Goal: Transaction & Acquisition: Purchase product/service

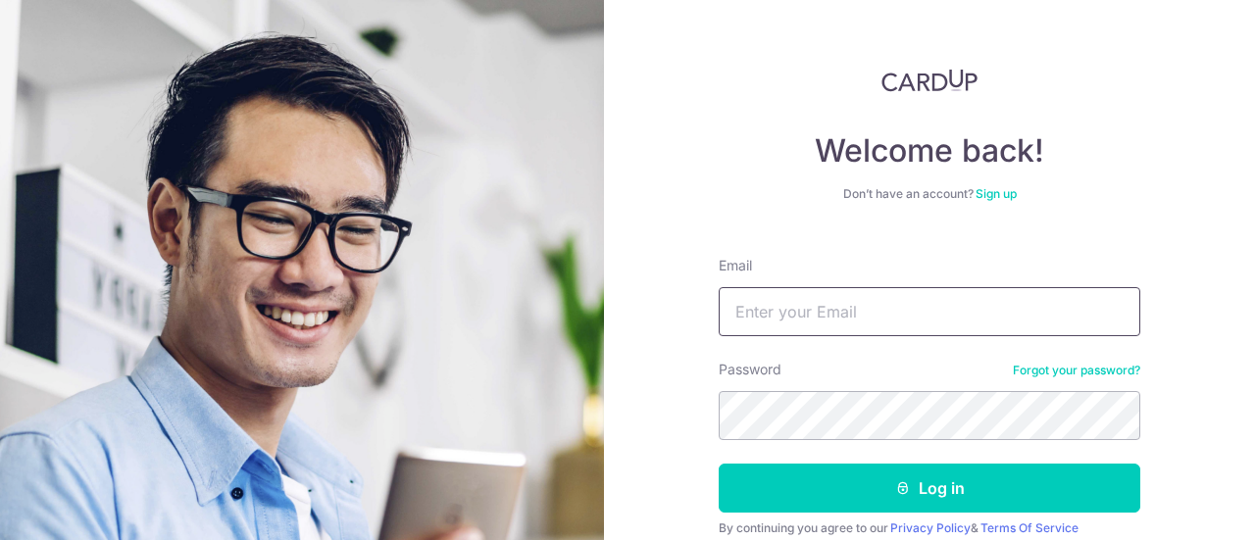
click at [903, 312] on input "Email" at bounding box center [930, 311] width 422 height 49
type input "[EMAIL_ADDRESS][DOMAIN_NAME]"
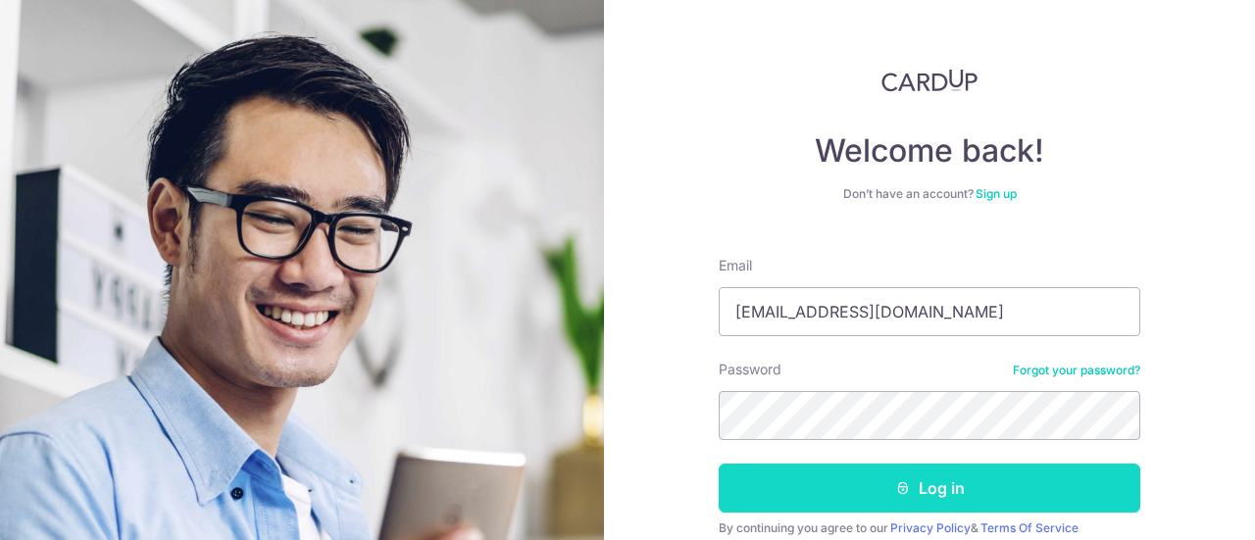
click at [963, 479] on button "Log in" at bounding box center [930, 488] width 422 height 49
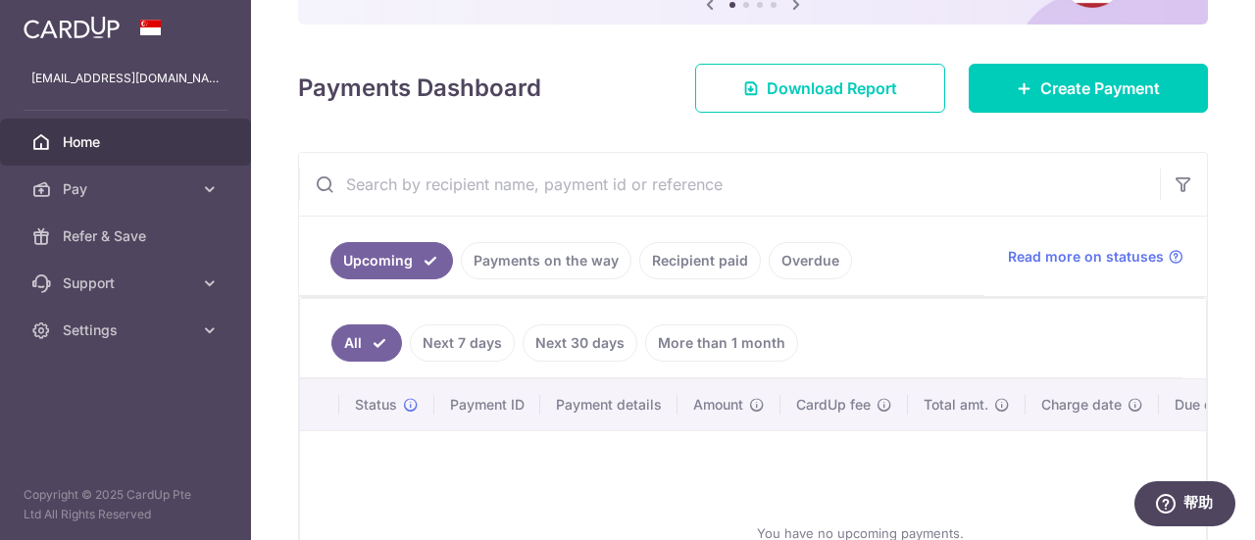
scroll to position [294, 0]
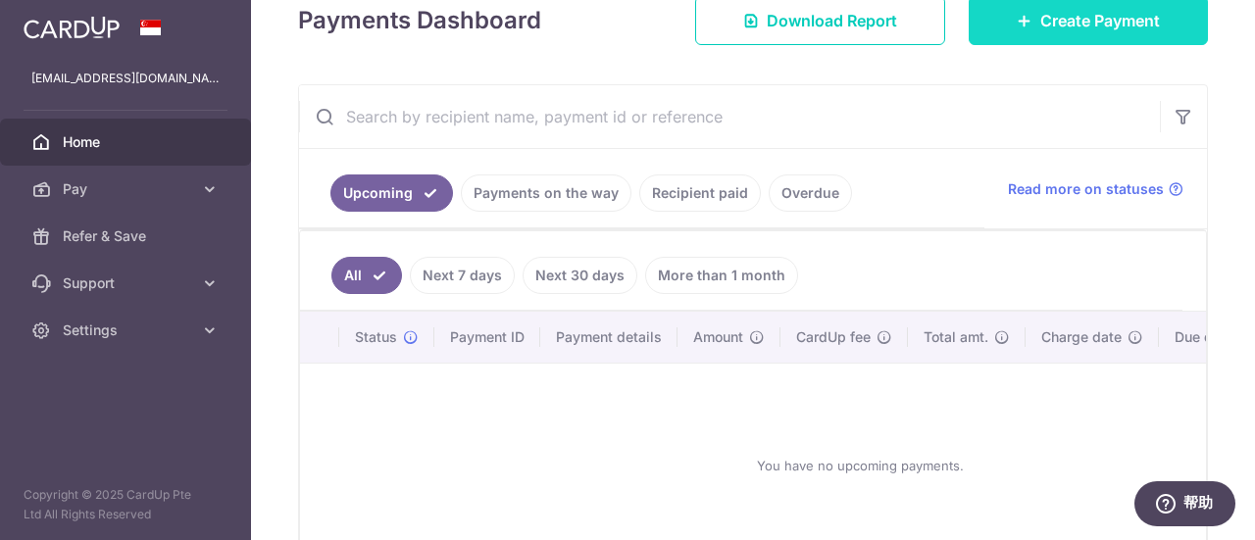
click at [1075, 28] on span "Create Payment" at bounding box center [1100, 21] width 120 height 24
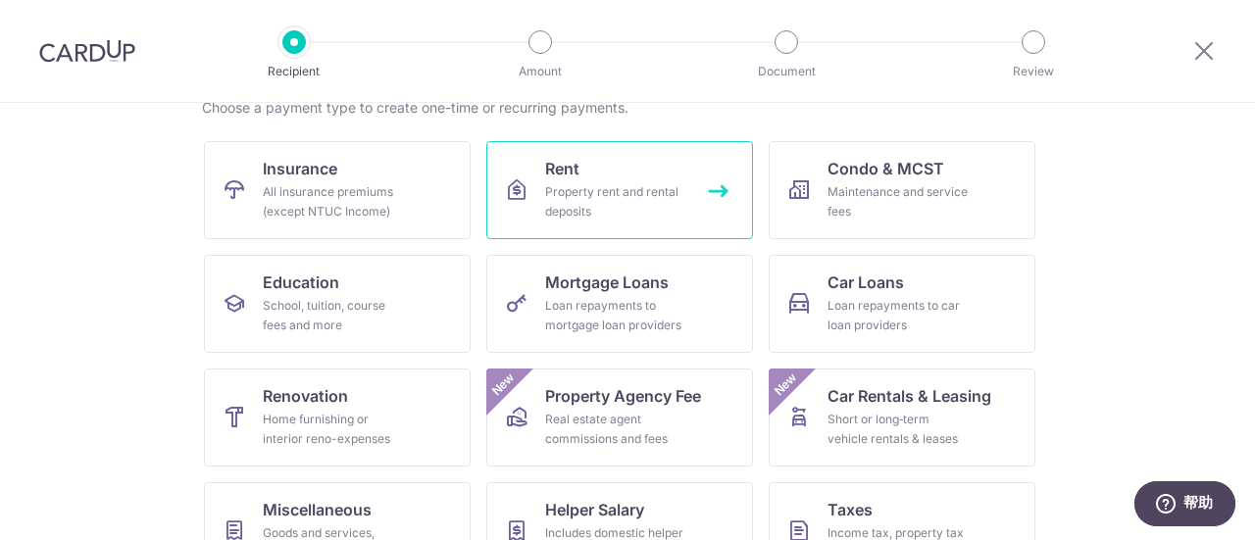
scroll to position [196, 0]
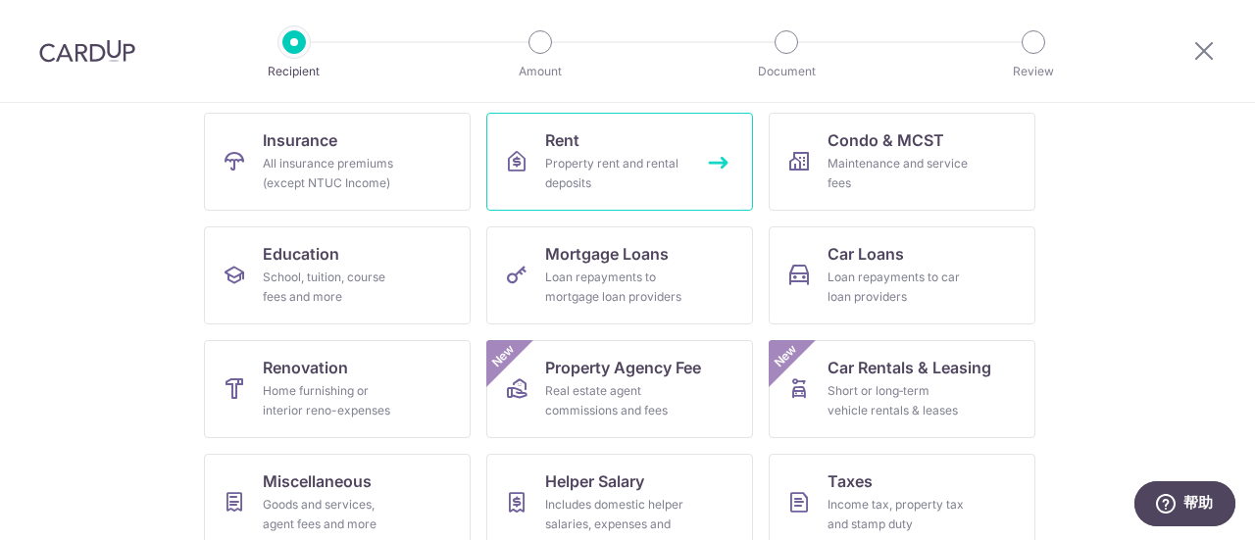
click at [629, 170] on div "Property rent and rental deposits" at bounding box center [615, 173] width 141 height 39
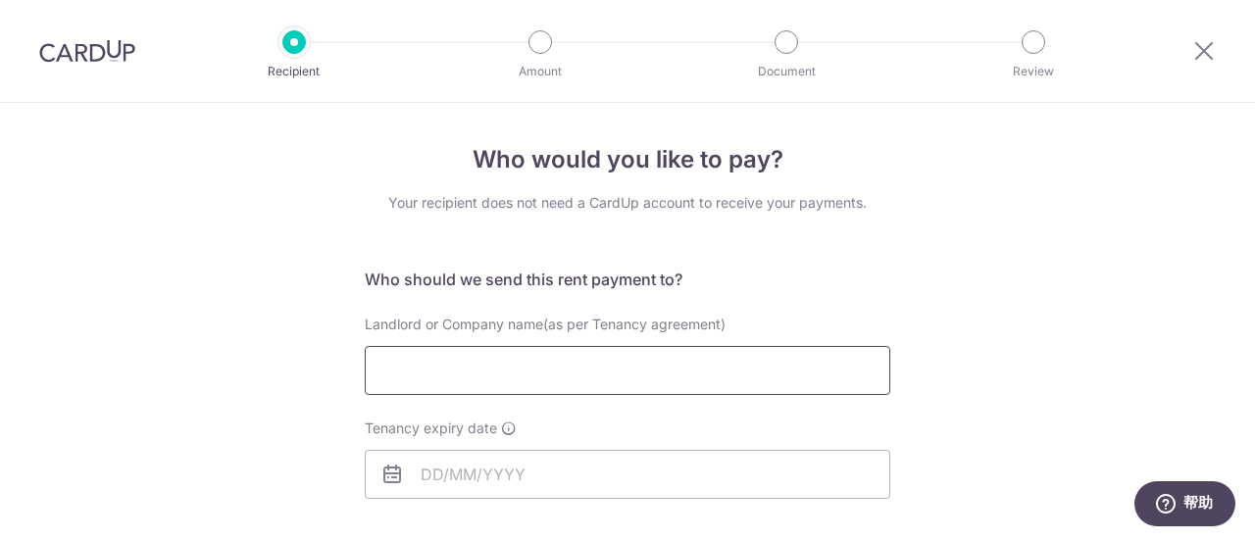
click at [507, 364] on input "Landlord or Company name(as per Tenancy agreement)" at bounding box center [628, 370] width 526 height 49
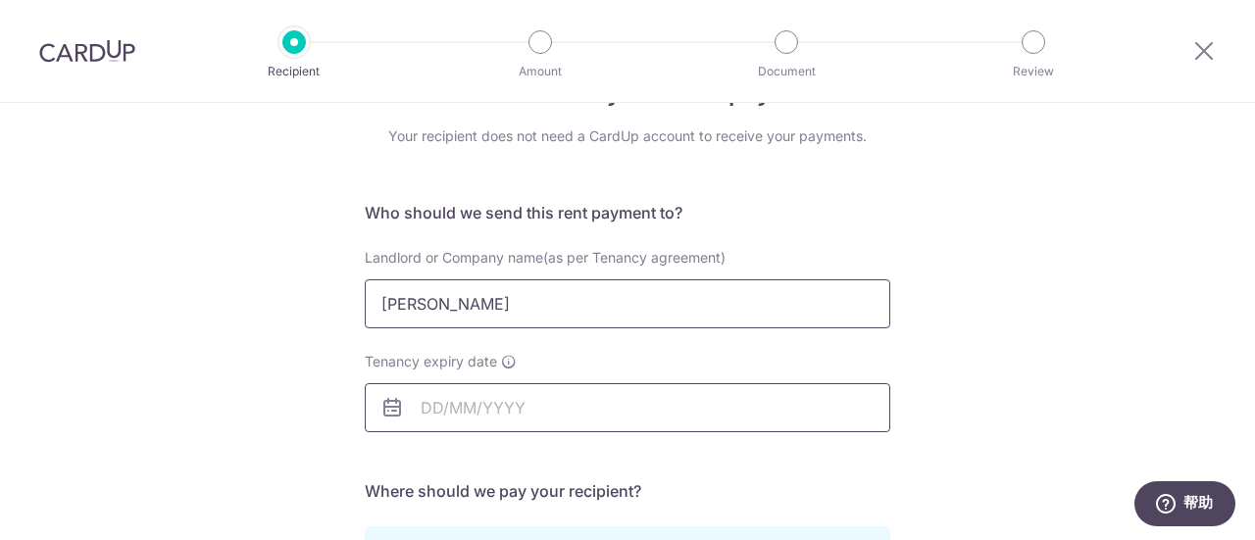
scroll to position [98, 0]
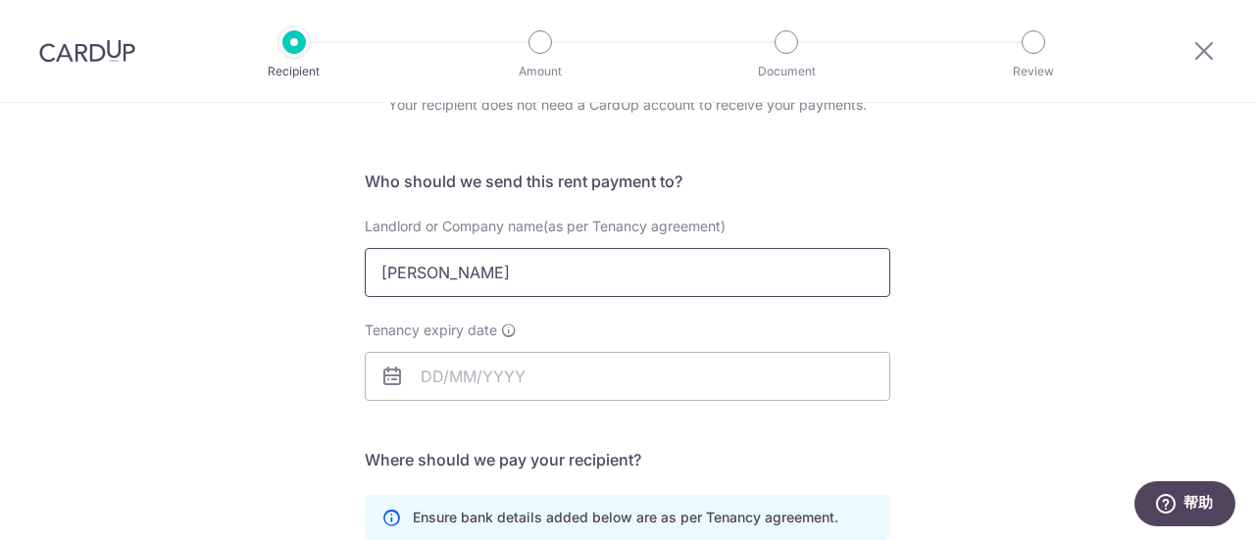
type input "Praba Naidu"
click at [390, 378] on icon at bounding box center [392, 377] width 24 height 24
click at [460, 377] on input "Tenancy expiry date" at bounding box center [628, 376] width 526 height 49
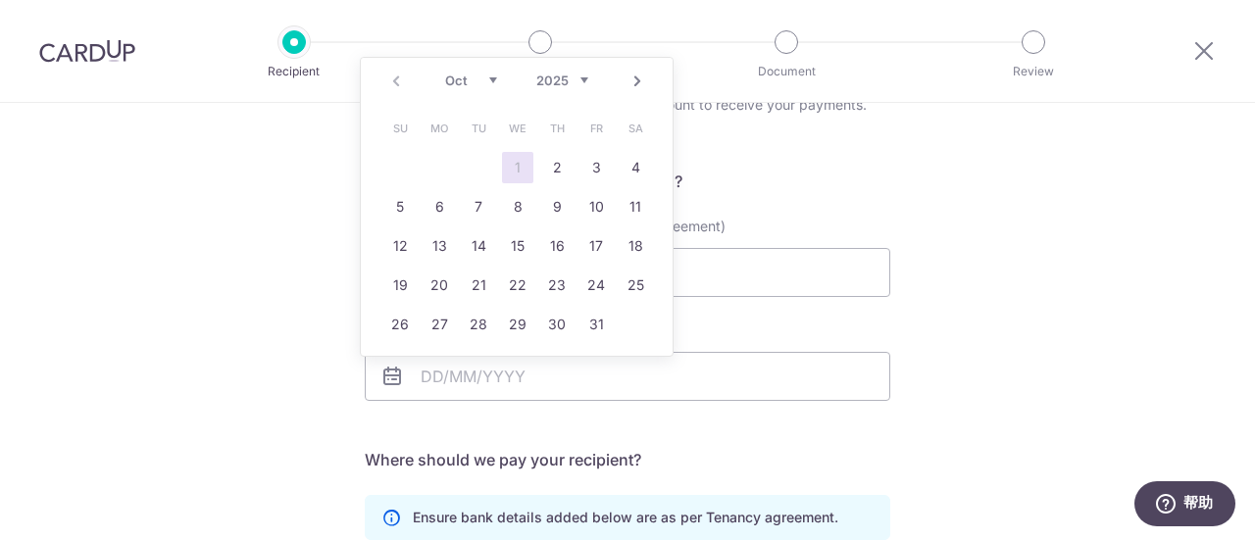
click at [807, 413] on div "Tenancy expiry date" at bounding box center [627, 373] width 549 height 104
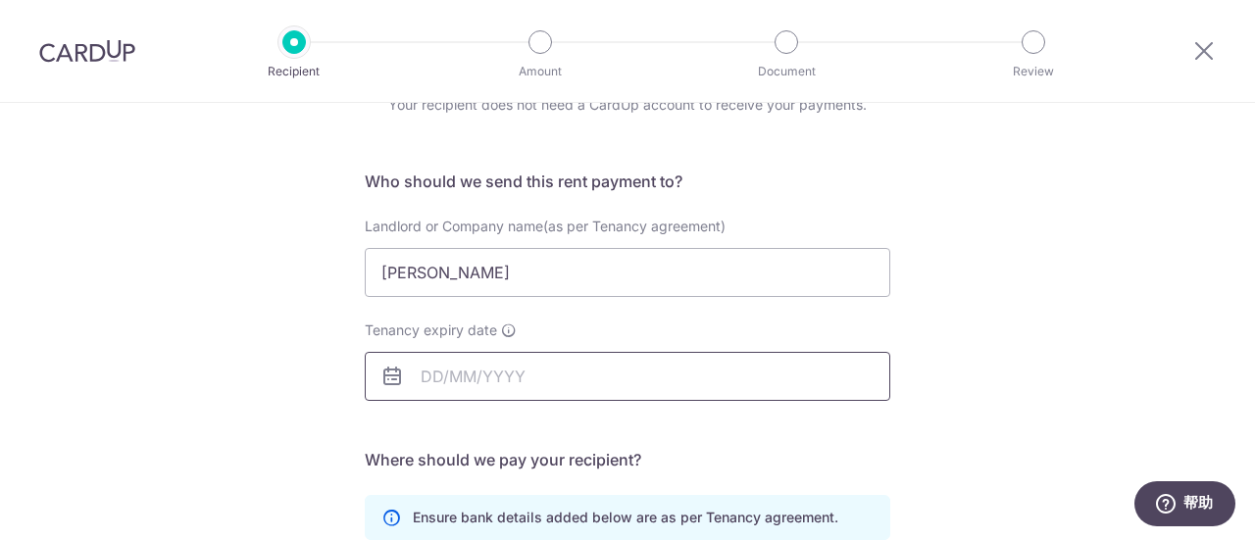
click at [473, 368] on input "Tenancy expiry date" at bounding box center [628, 376] width 526 height 49
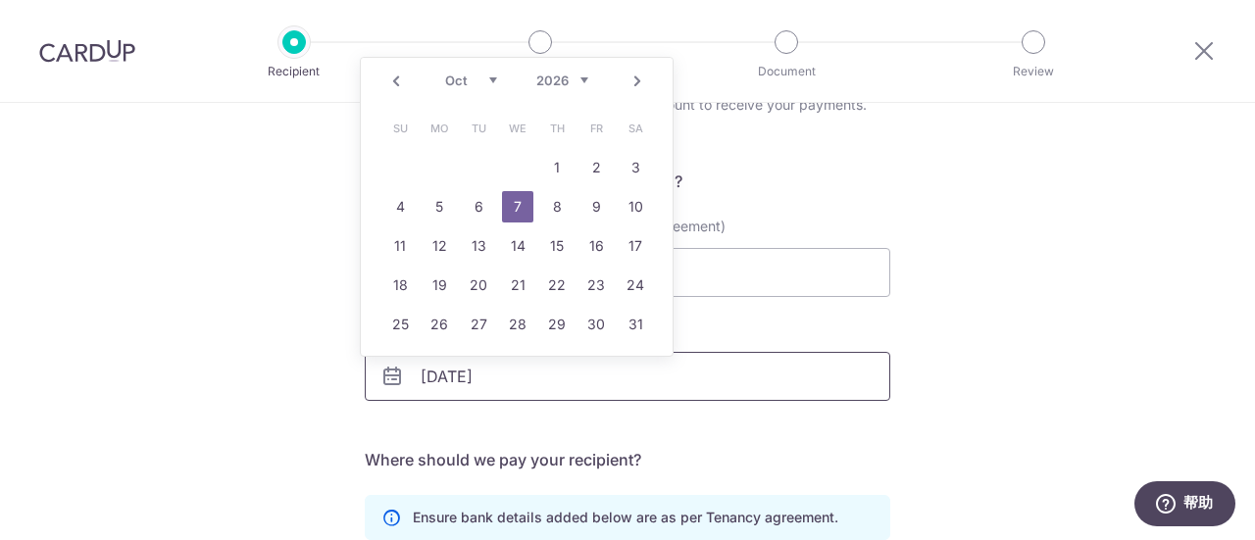
type input "07/10/2026"
click at [515, 201] on link "7" at bounding box center [517, 206] width 31 height 31
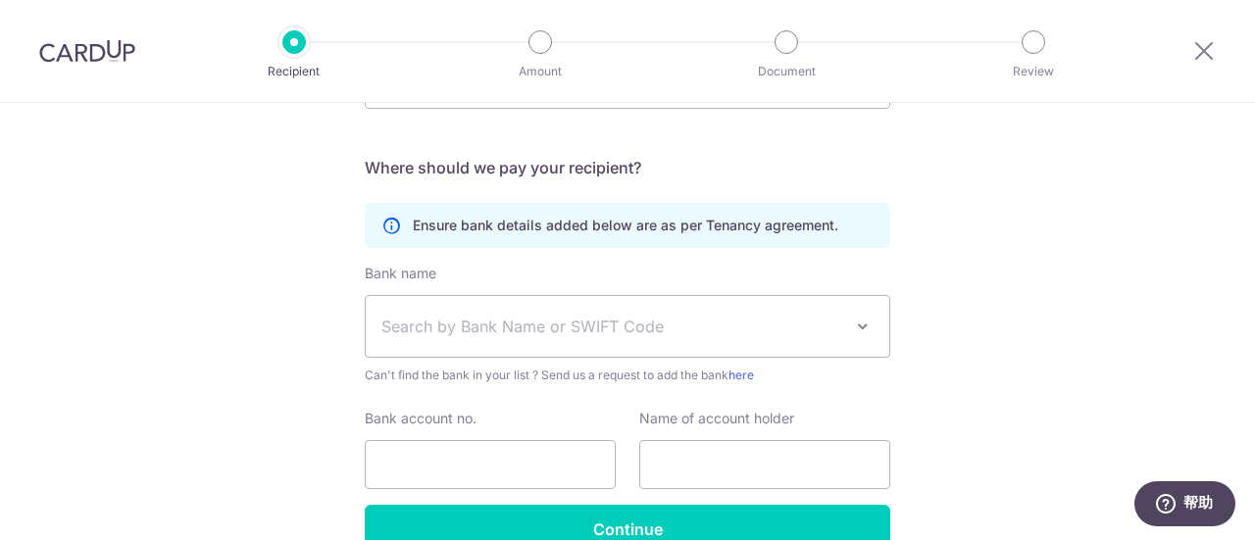
scroll to position [392, 0]
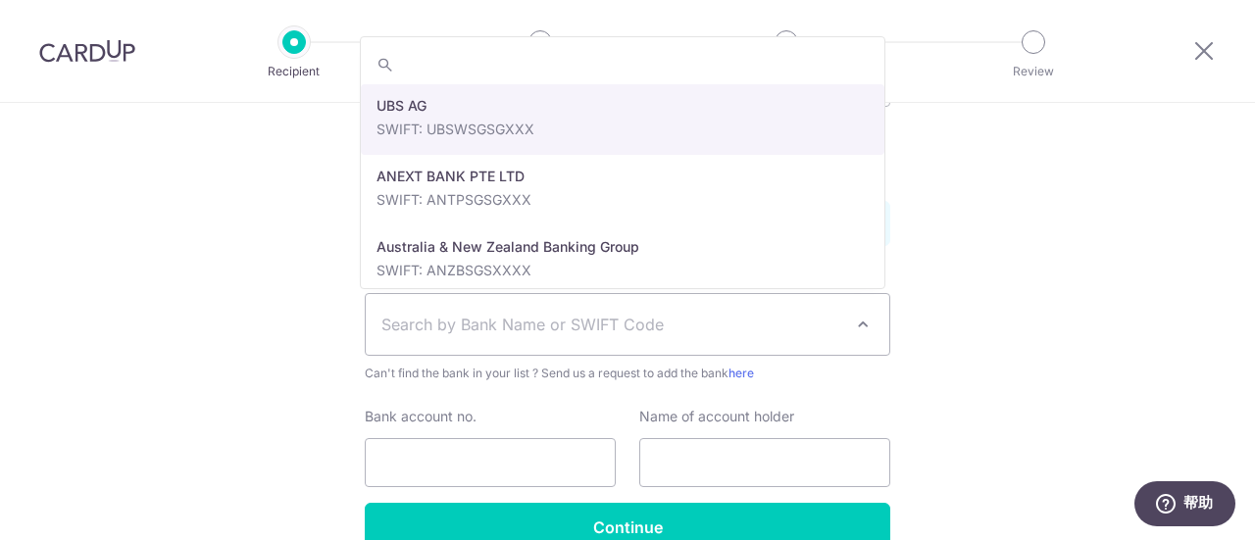
click at [511, 323] on span "Search by Bank Name or SWIFT Code" at bounding box center [611, 325] width 461 height 24
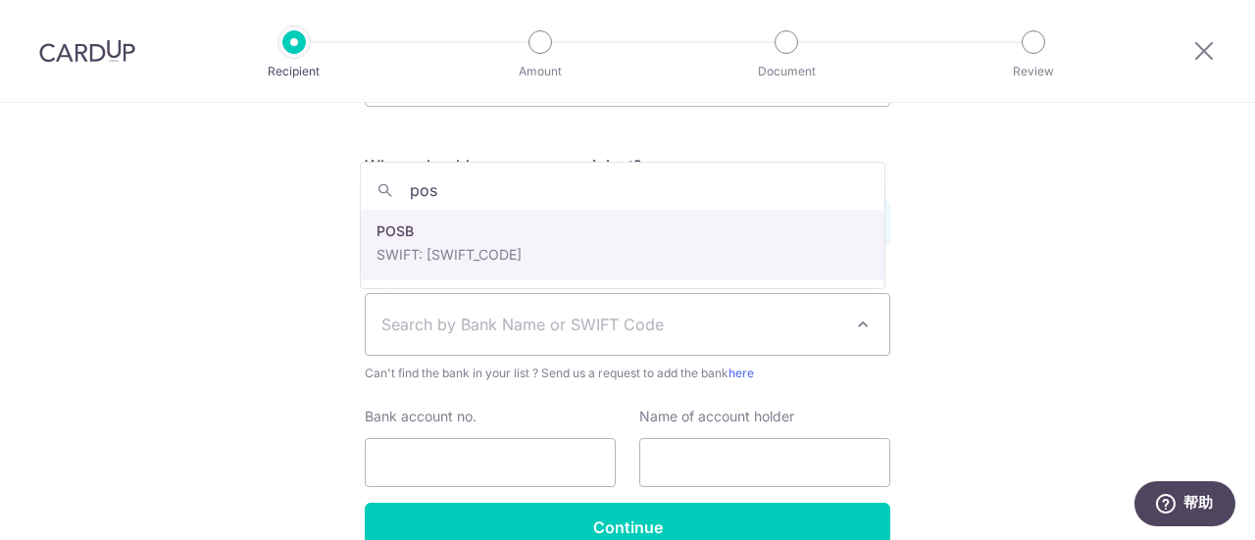
type input "pos"
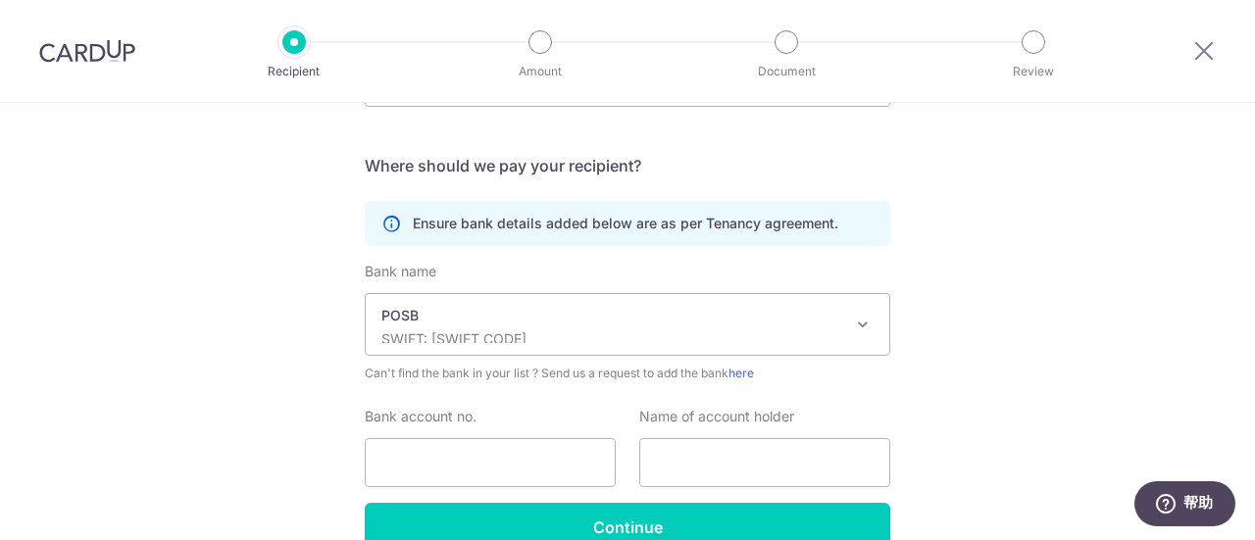
select select "19"
click at [496, 467] on input "Bank account no." at bounding box center [490, 462] width 251 height 49
type input "042100021"
click at [704, 466] on input "text" at bounding box center [764, 462] width 251 height 49
type input "p"
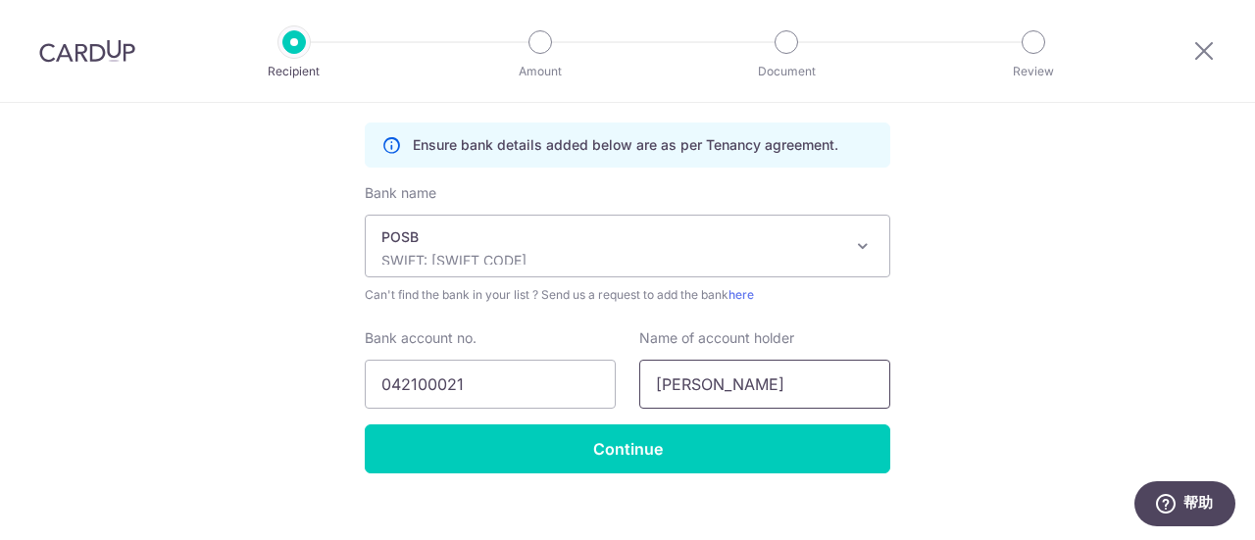
scroll to position [490, 0]
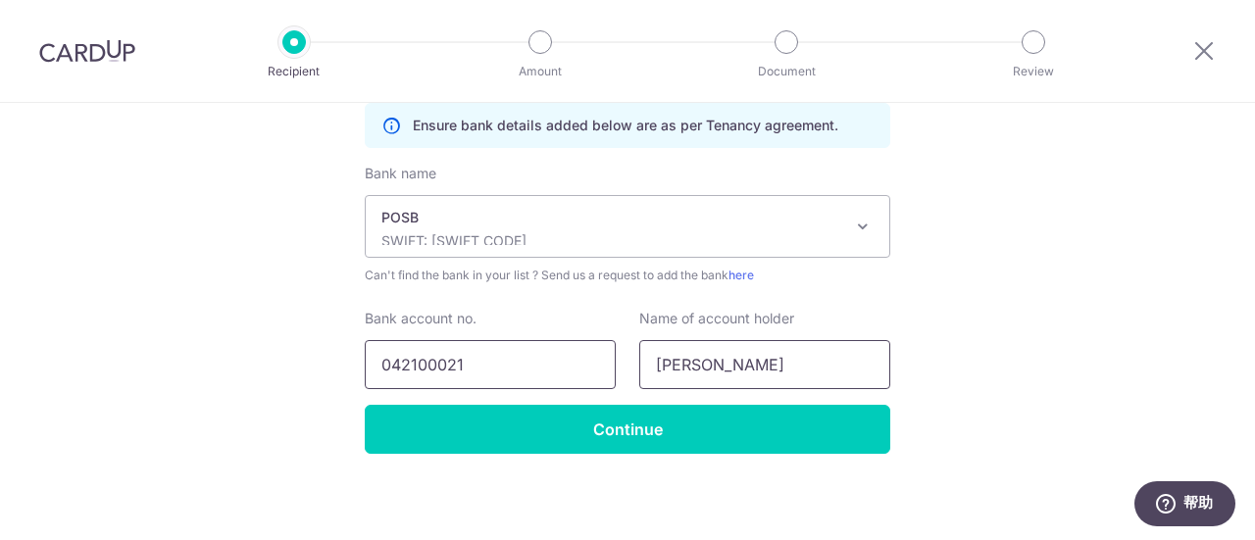
type input "PRABA NAIDU"
click at [458, 372] on input "042100021" at bounding box center [490, 364] width 251 height 49
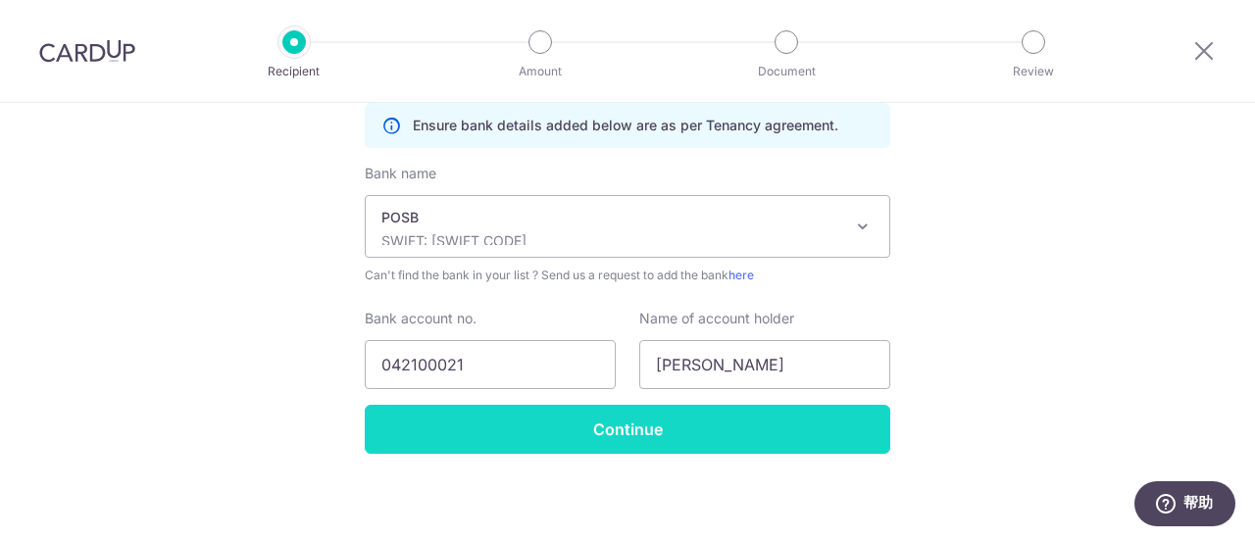
click at [613, 436] on input "Continue" at bounding box center [628, 429] width 526 height 49
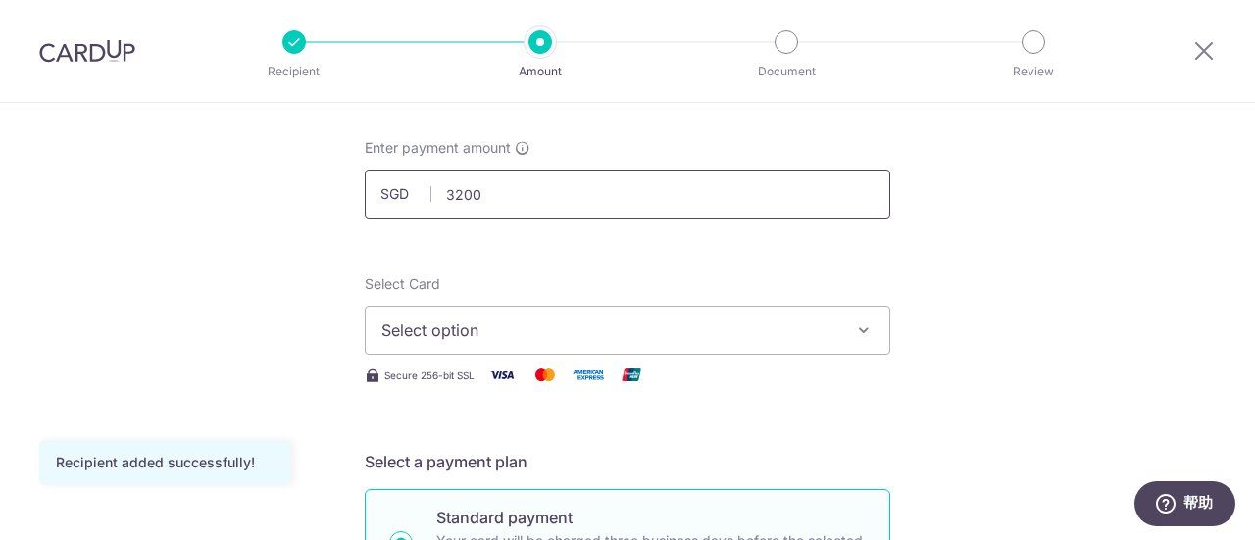
scroll to position [98, 0]
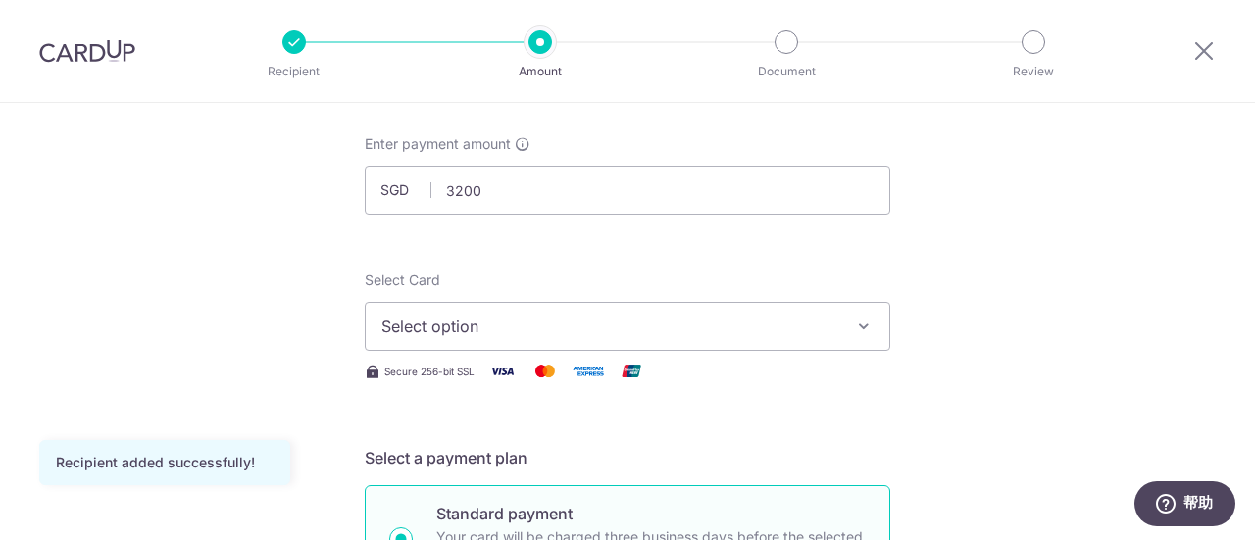
type input "3,200.00"
click at [720, 328] on span "Select option" at bounding box center [609, 327] width 457 height 24
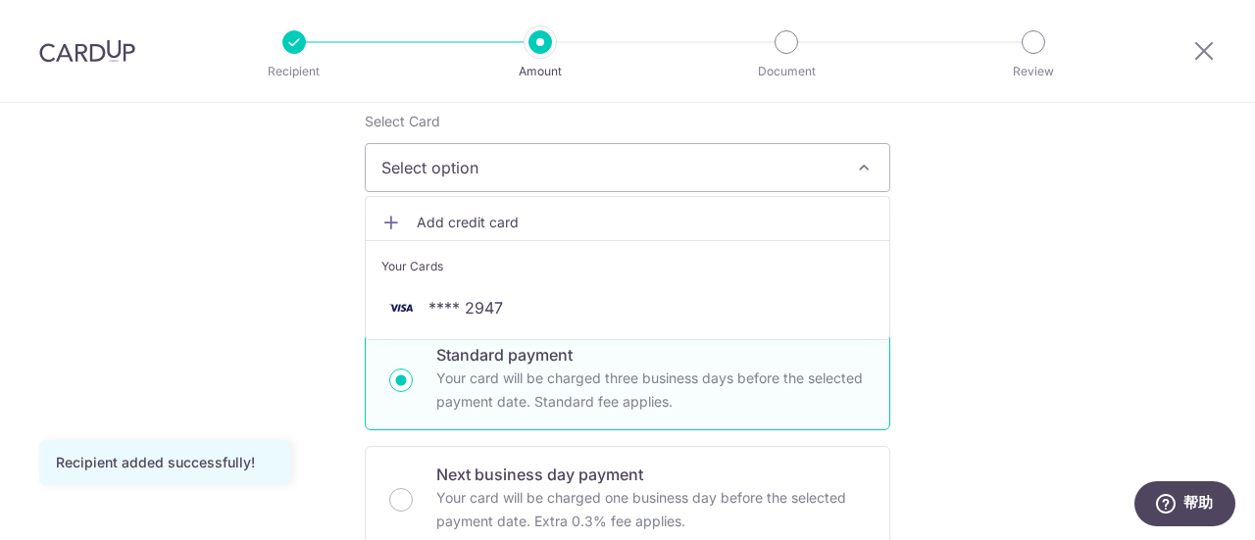
scroll to position [294, 0]
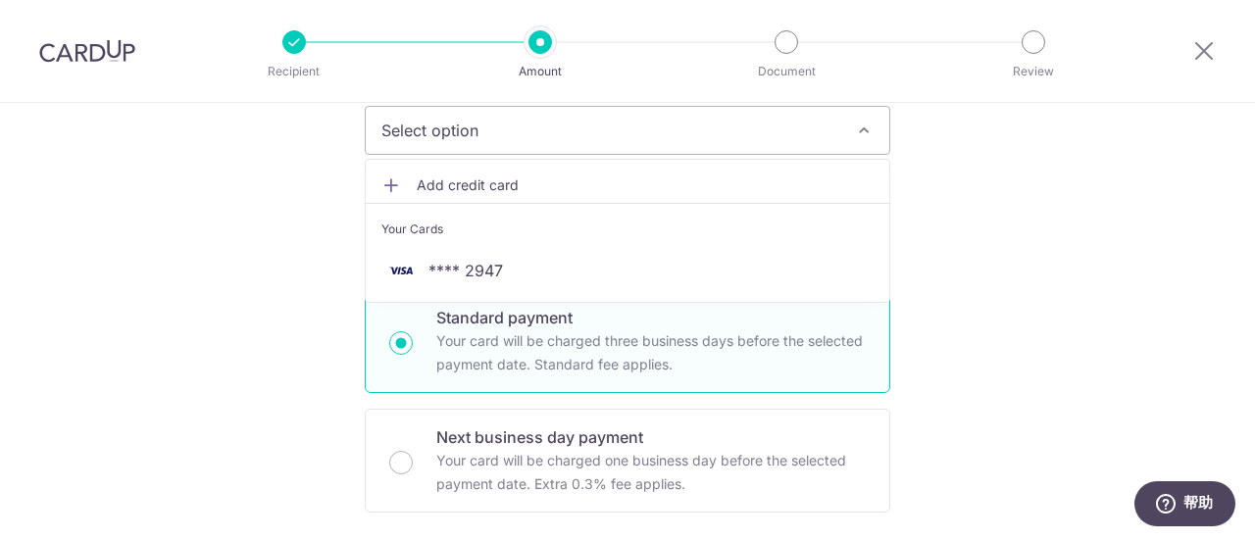
click at [516, 180] on span "Add credit card" at bounding box center [645, 186] width 457 height 20
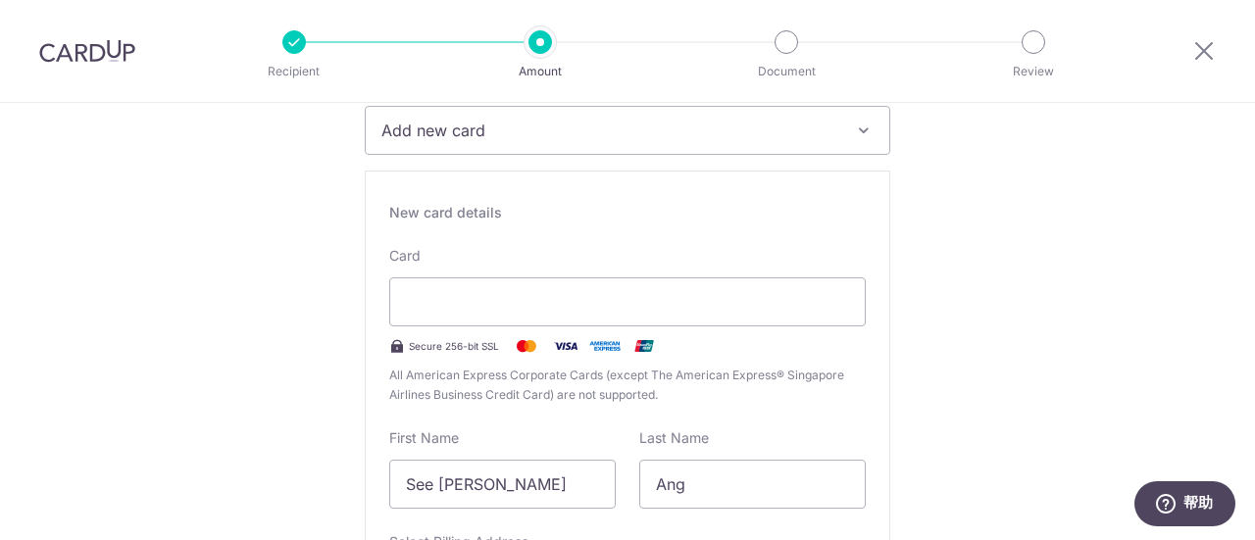
click at [521, 487] on input "See Ling" at bounding box center [502, 484] width 226 height 49
type input "S"
type input "DianMing"
click at [717, 478] on input "Ang" at bounding box center [752, 484] width 226 height 49
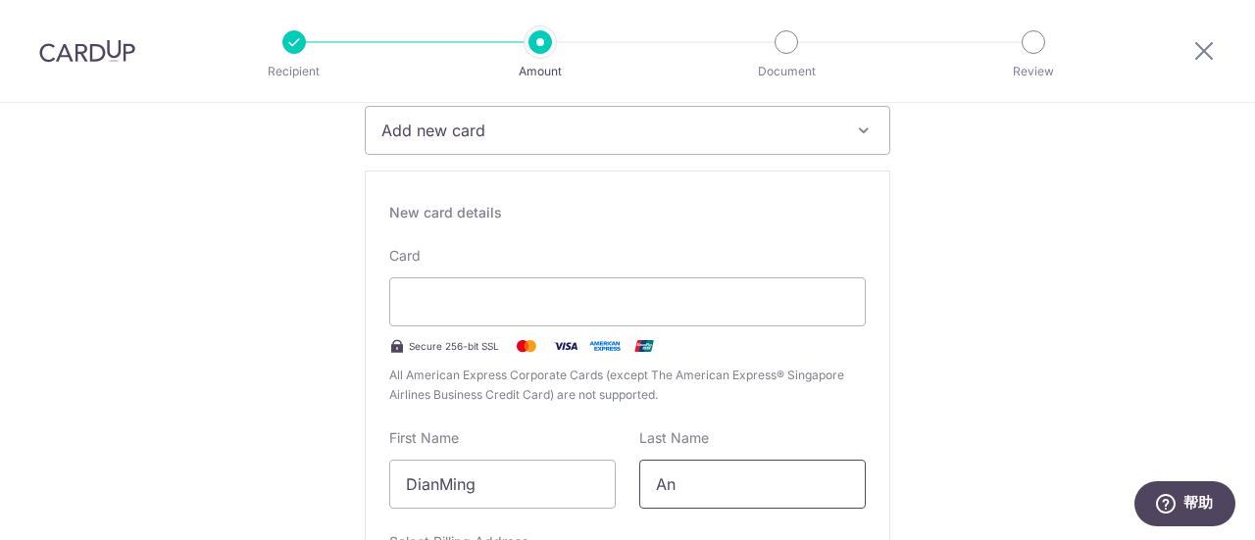
type input "A"
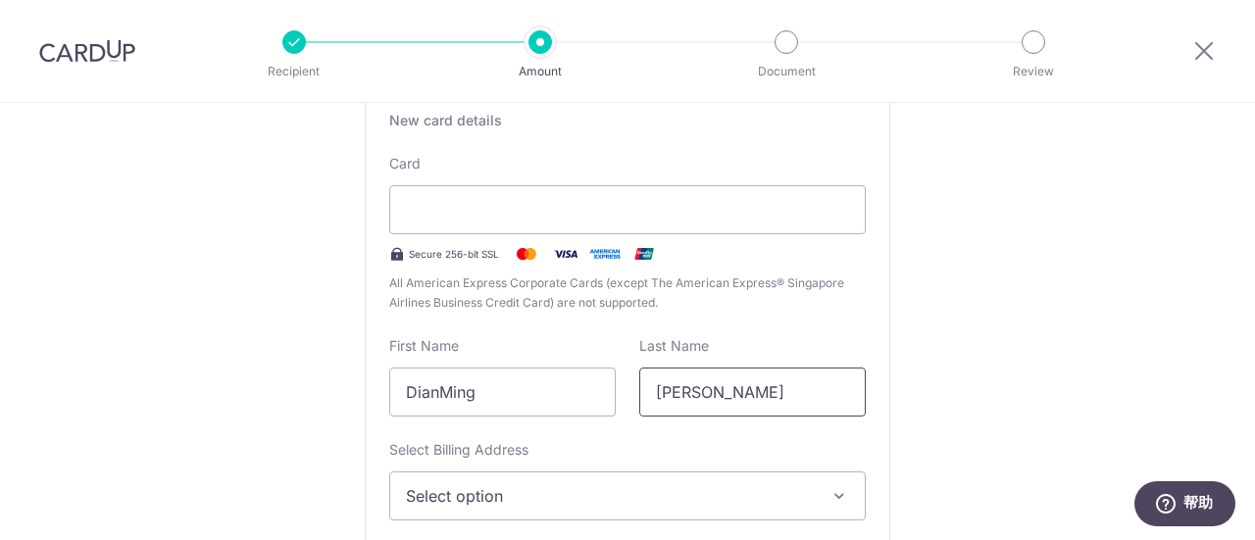
scroll to position [490, 0]
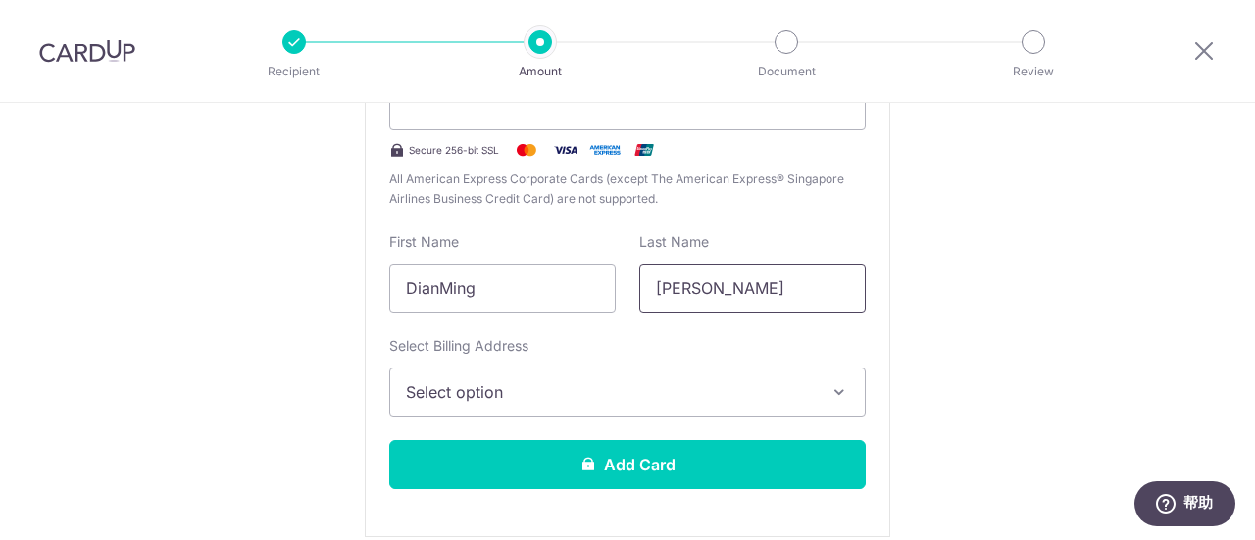
type input "Zhang"
click at [819, 401] on button "Select option" at bounding box center [627, 392] width 477 height 49
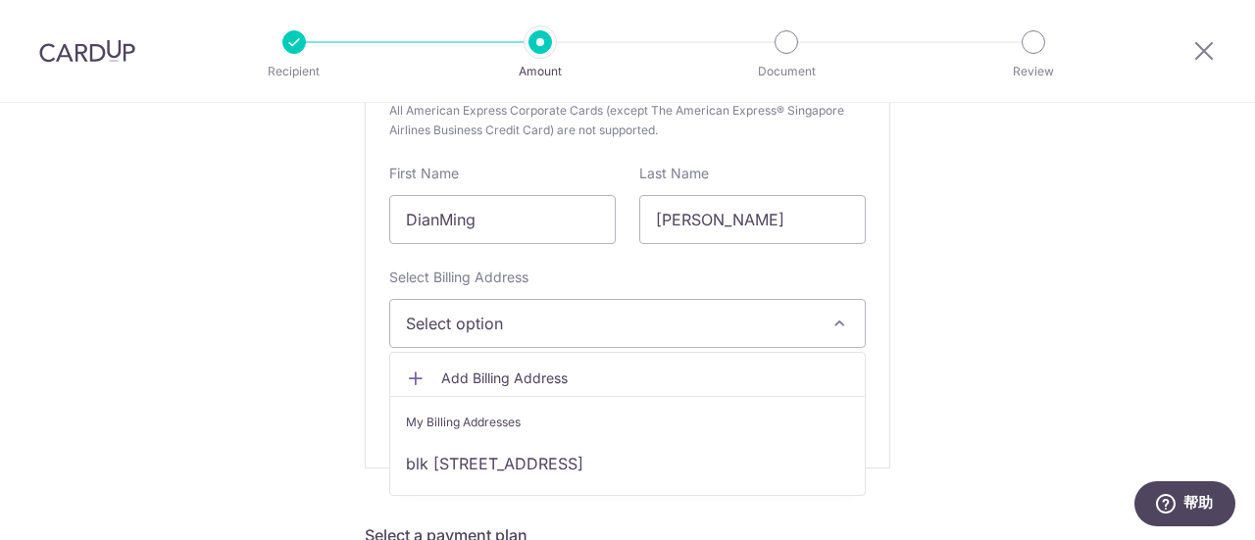
scroll to position [588, 0]
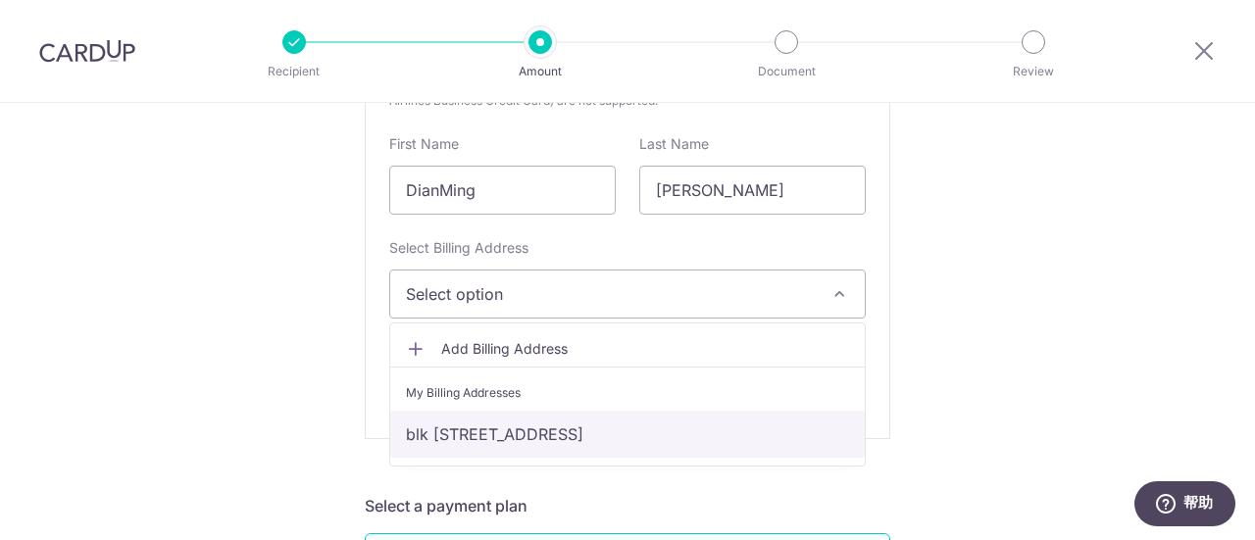
click at [579, 429] on link "blk [STREET_ADDRESS]" at bounding box center [627, 434] width 475 height 47
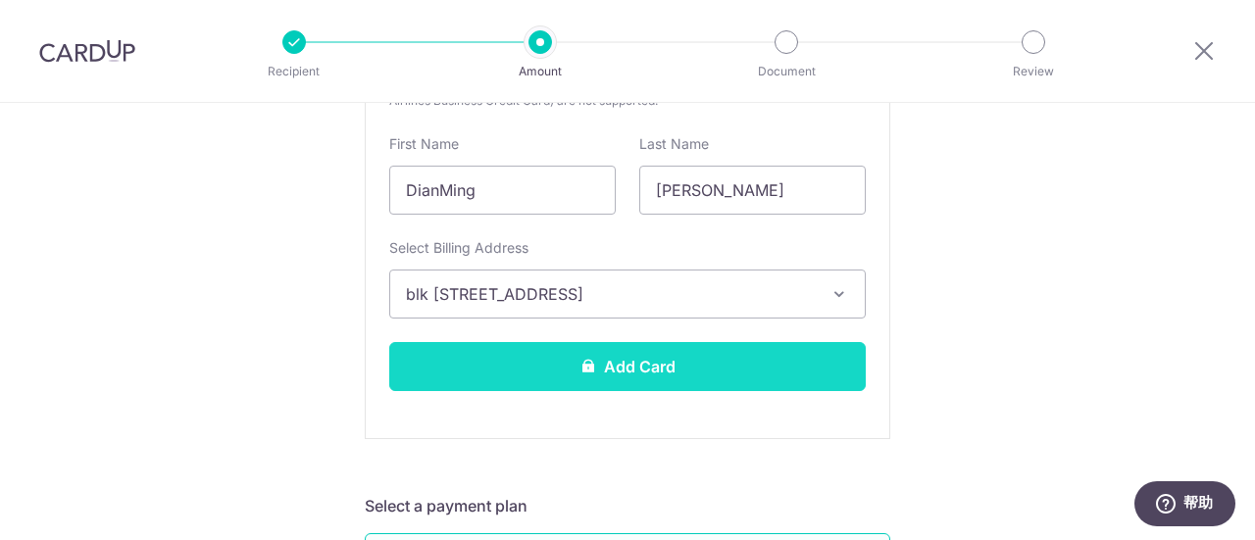
click at [667, 364] on button "Add Card" at bounding box center [627, 366] width 477 height 49
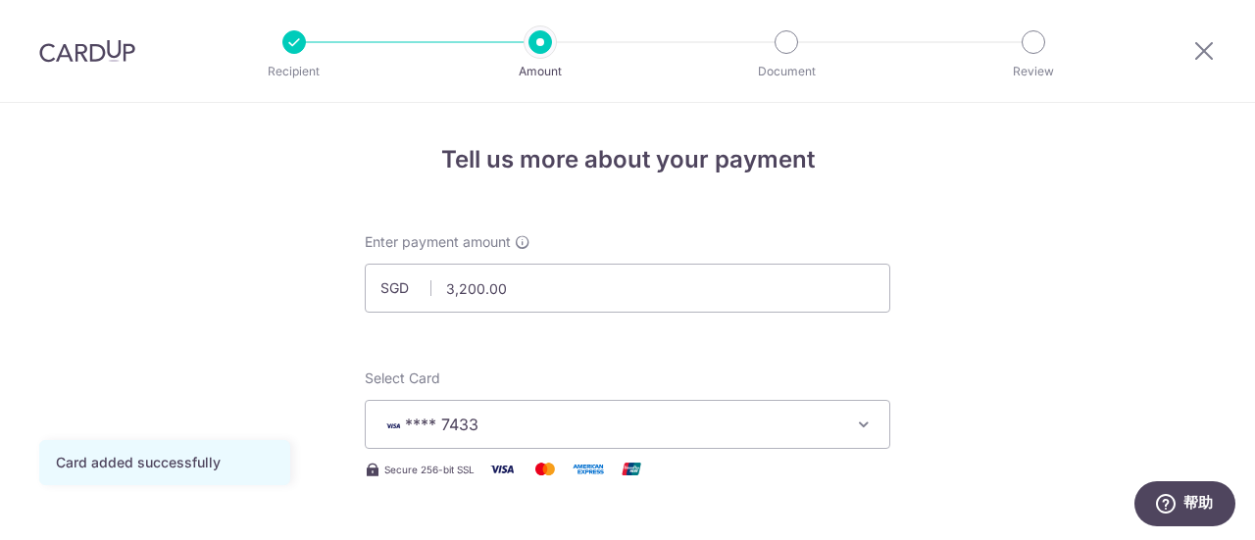
scroll to position [98, 0]
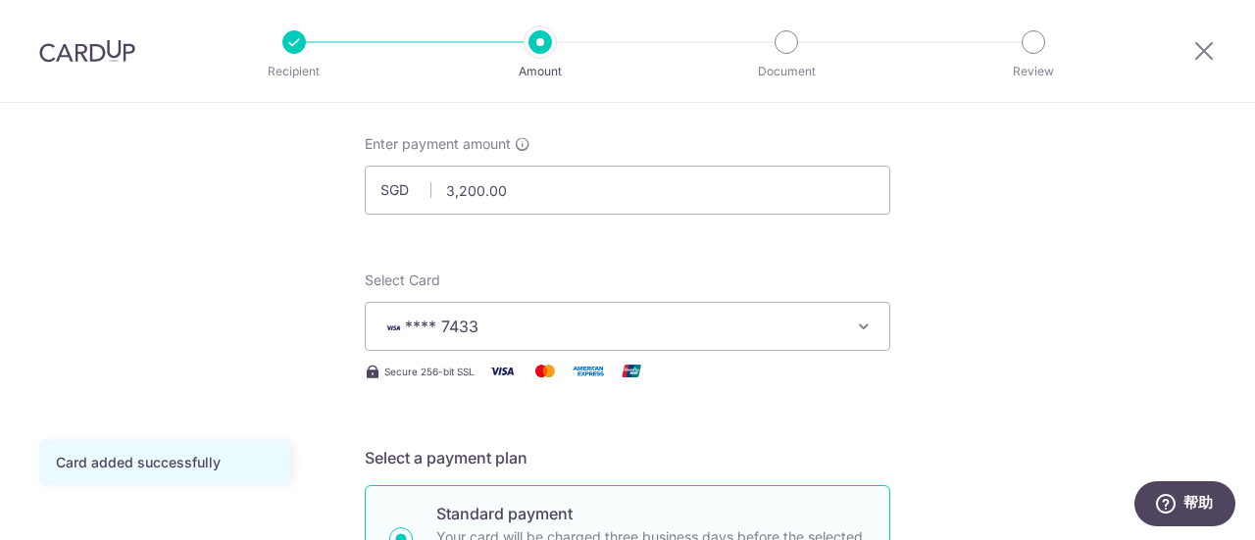
click at [751, 335] on span "**** 7433" at bounding box center [609, 327] width 457 height 24
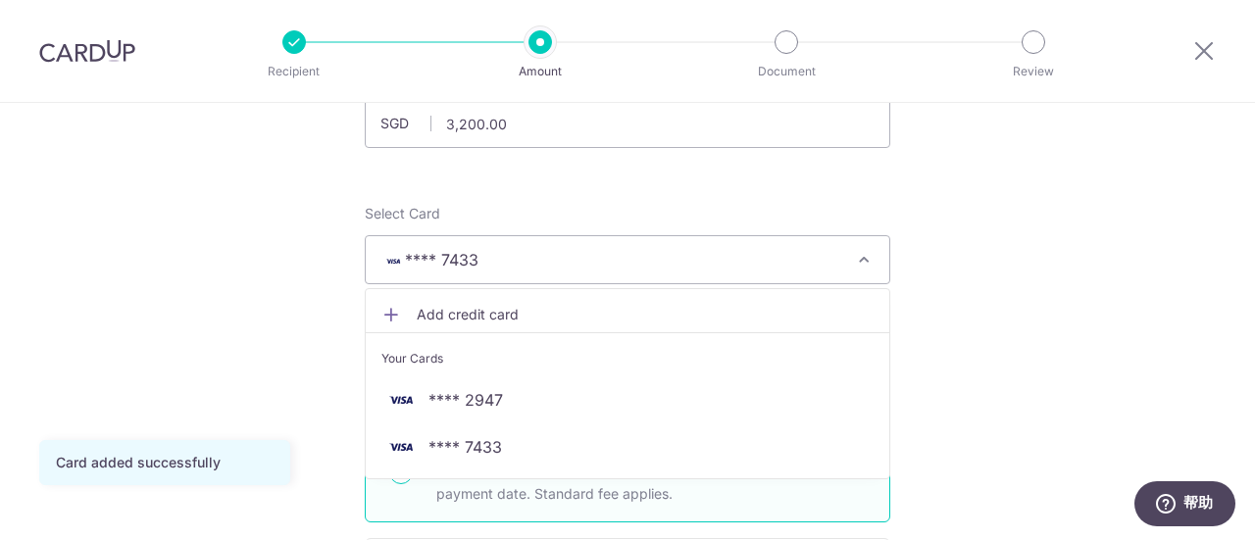
scroll to position [196, 0]
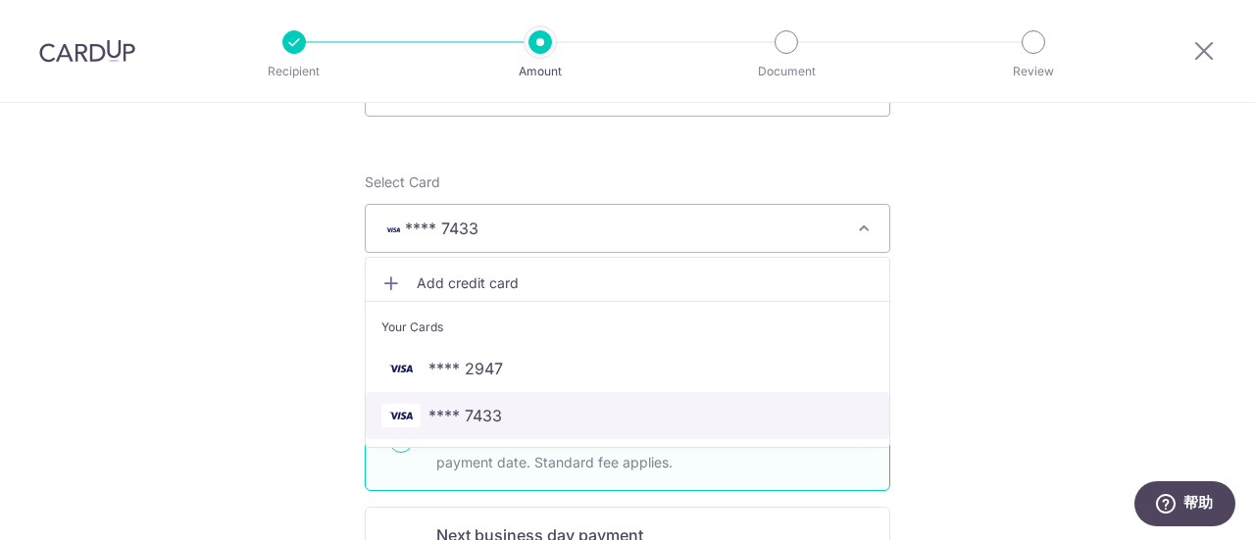
click at [584, 416] on span "**** 7433" at bounding box center [627, 416] width 492 height 24
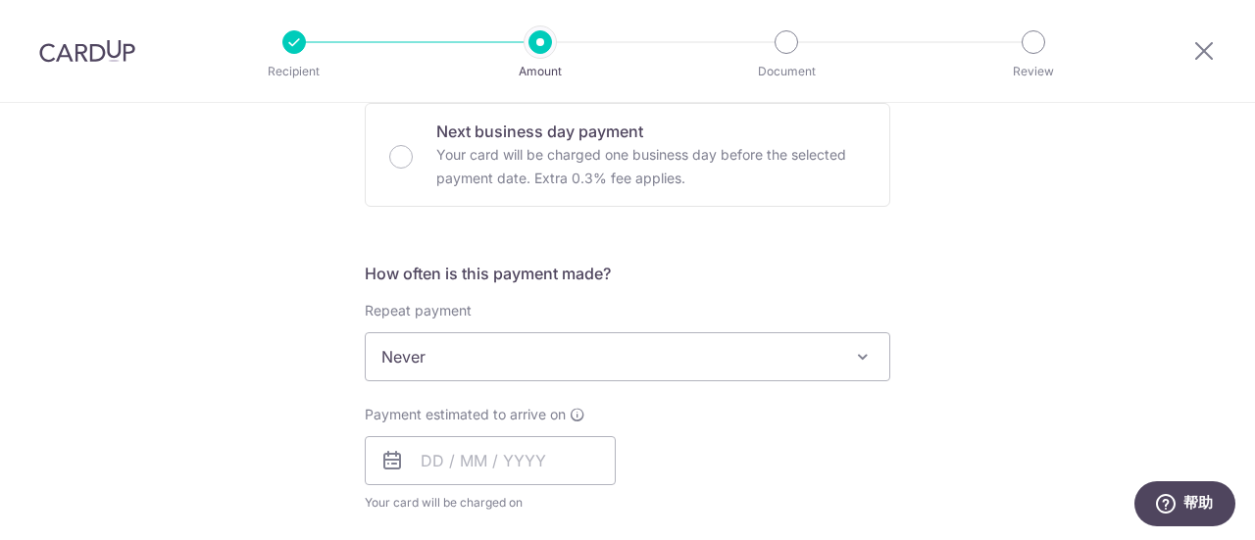
scroll to position [686, 0]
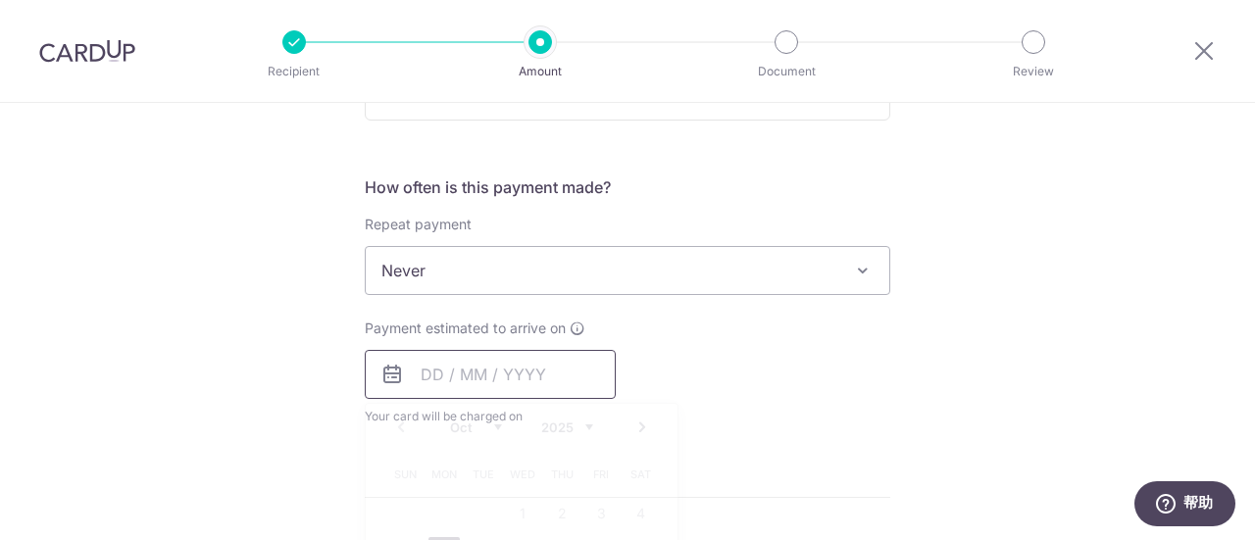
click at [428, 382] on input "text" at bounding box center [490, 374] width 251 height 49
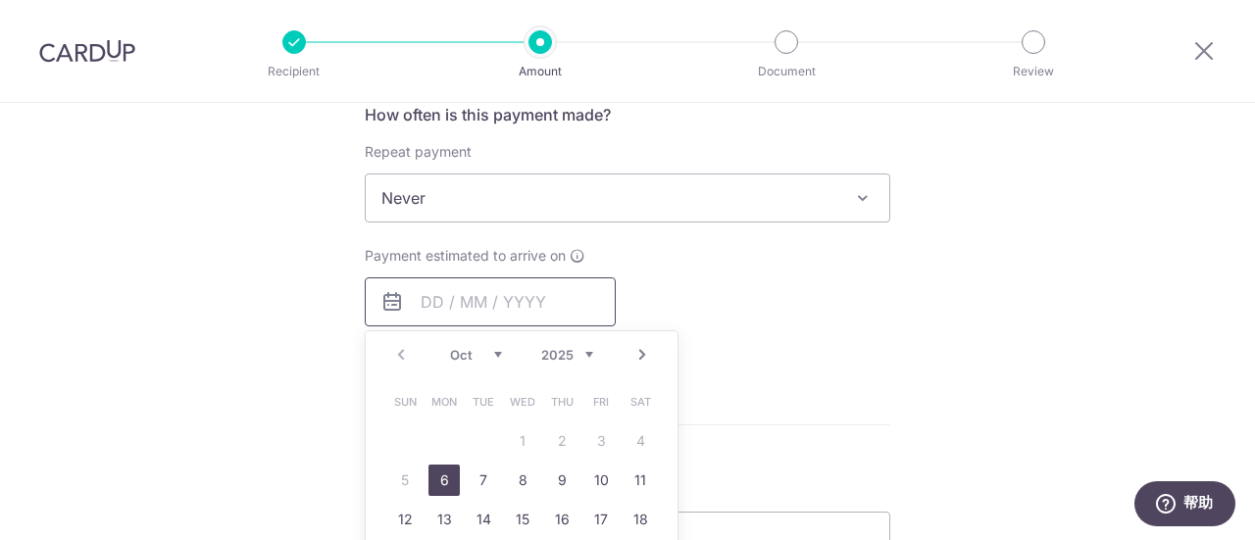
scroll to position [784, 0]
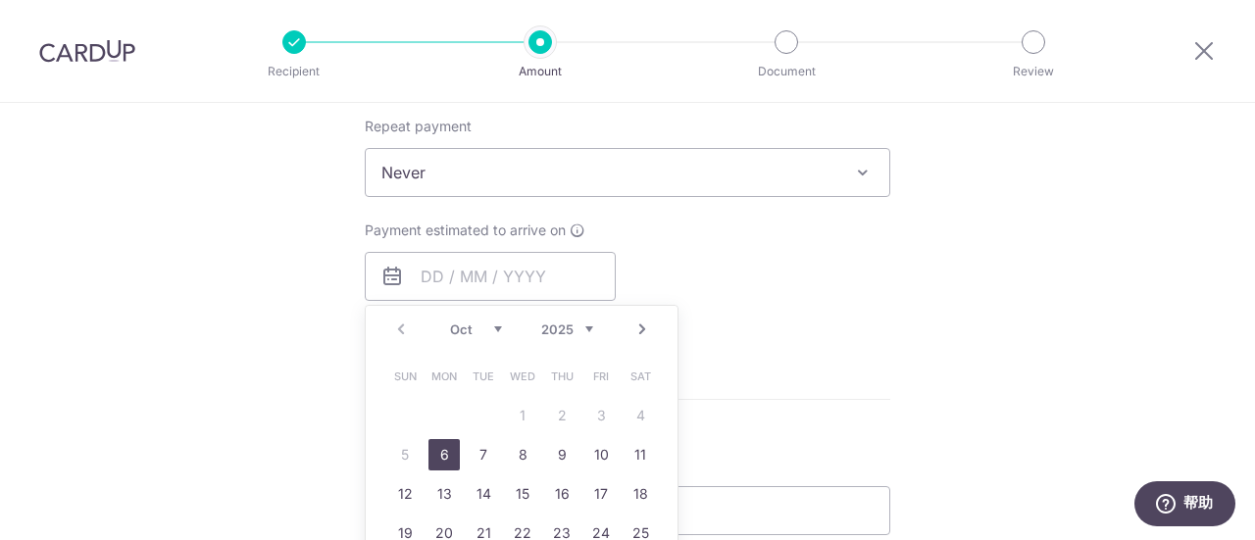
click at [431, 450] on link "6" at bounding box center [443, 454] width 31 height 31
type input "[DATE]"
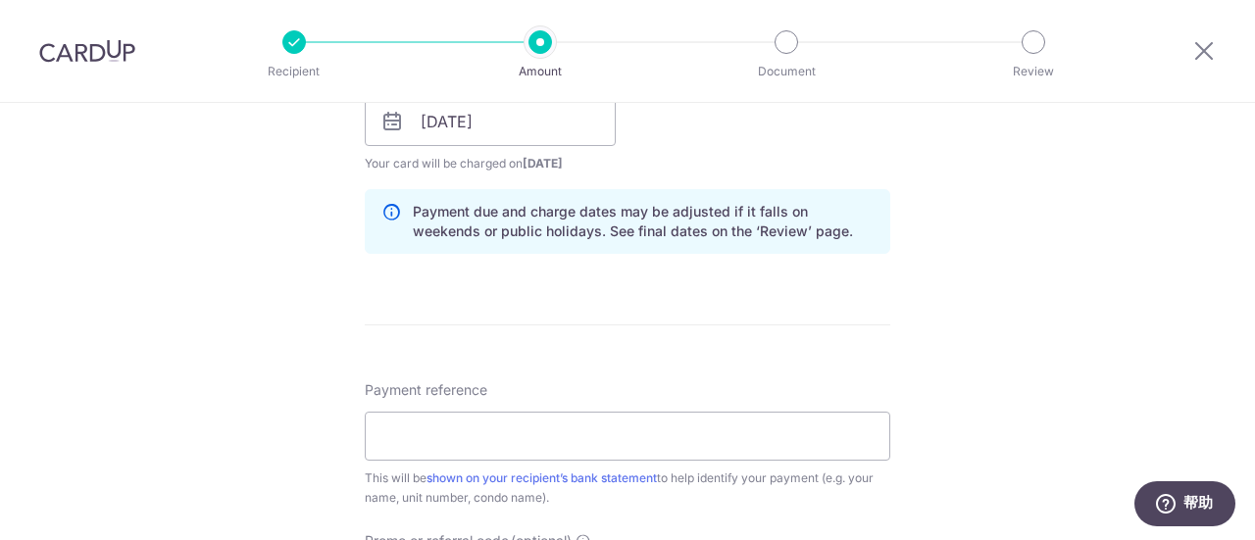
scroll to position [981, 0]
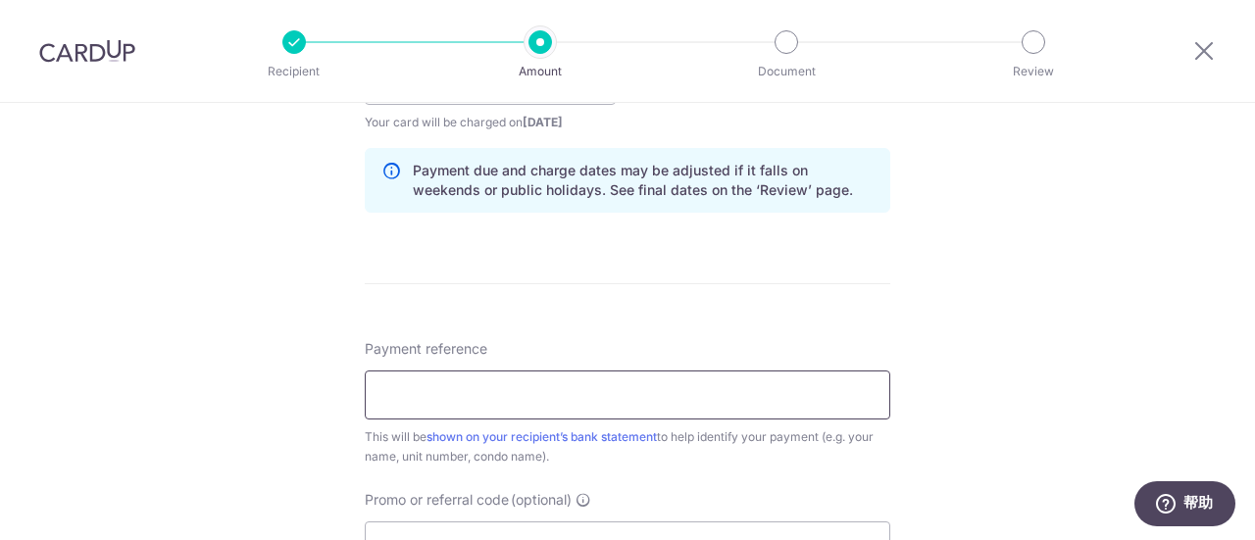
click at [533, 388] on input "Payment reference" at bounding box center [628, 395] width 526 height 49
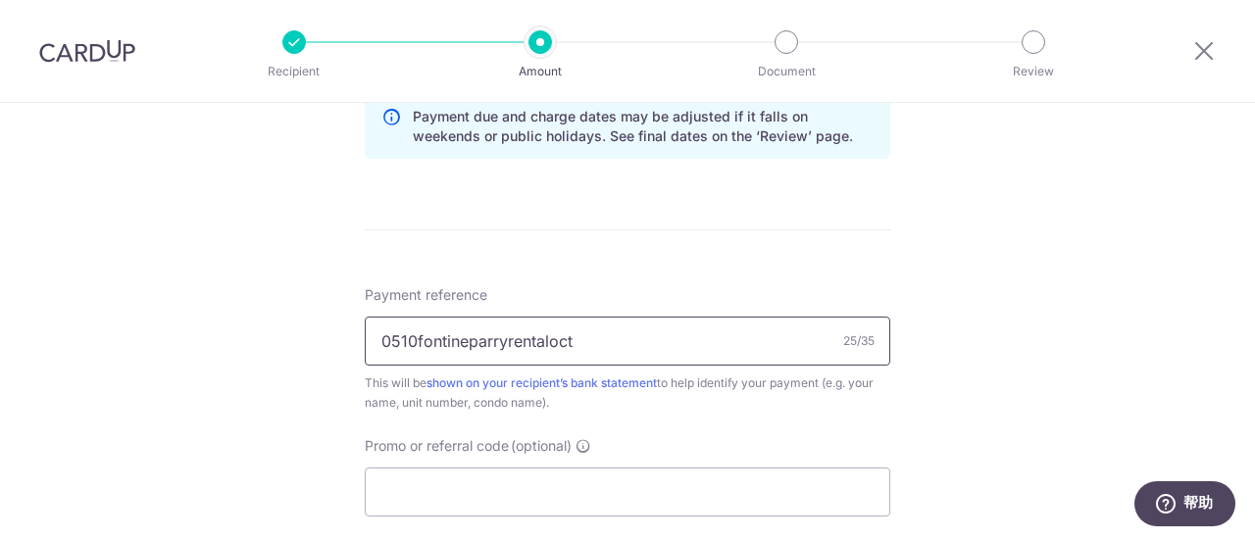
scroll to position [1177, 0]
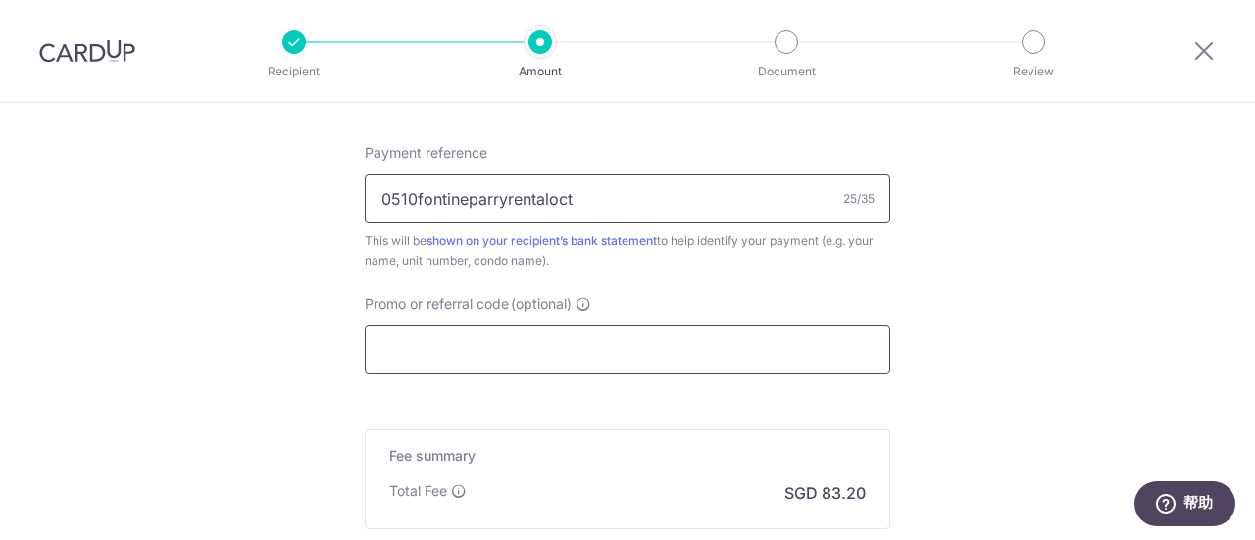
type input "0510fontineparryrentaloct"
click at [477, 356] on input "Promo or referral code (optional)" at bounding box center [628, 350] width 526 height 49
paste input "SAVERENT179"
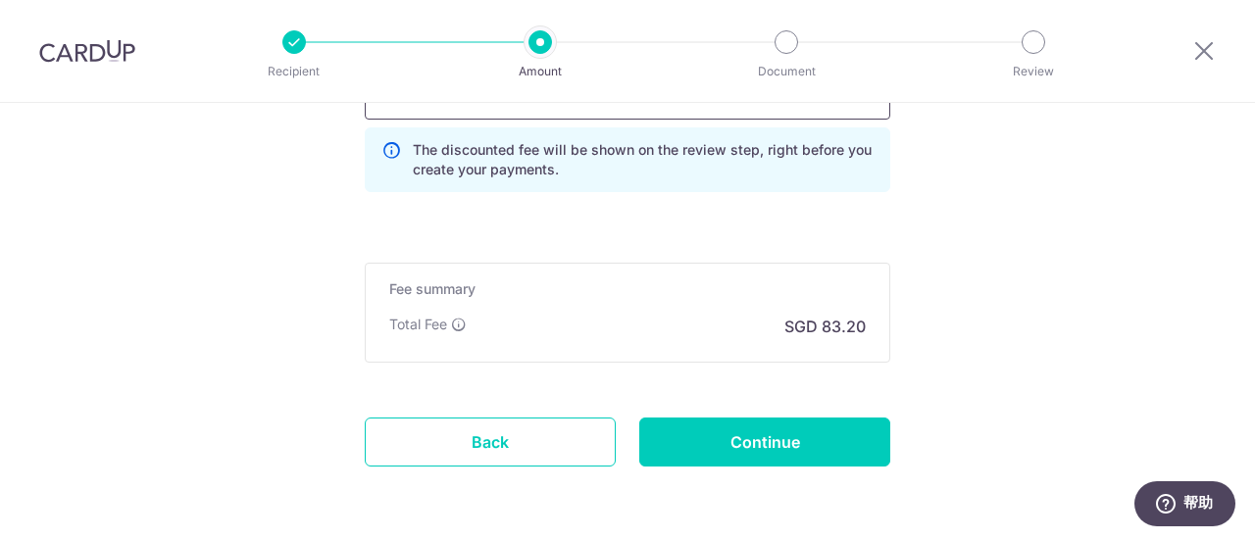
scroll to position [1402, 0]
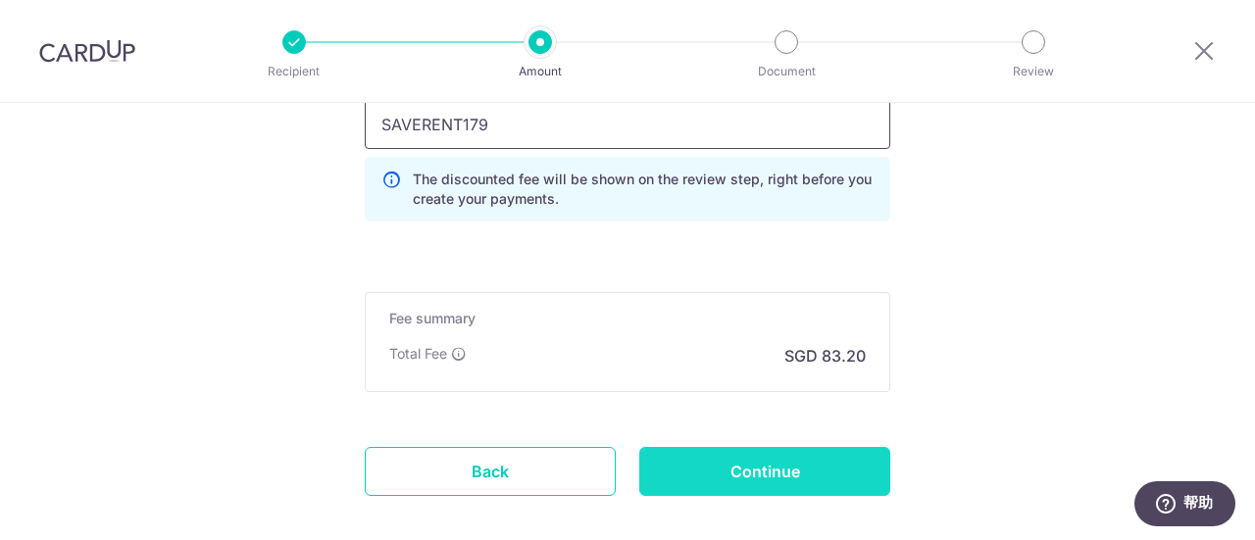
type input "SAVERENT179"
click at [759, 472] on input "Continue" at bounding box center [764, 471] width 251 height 49
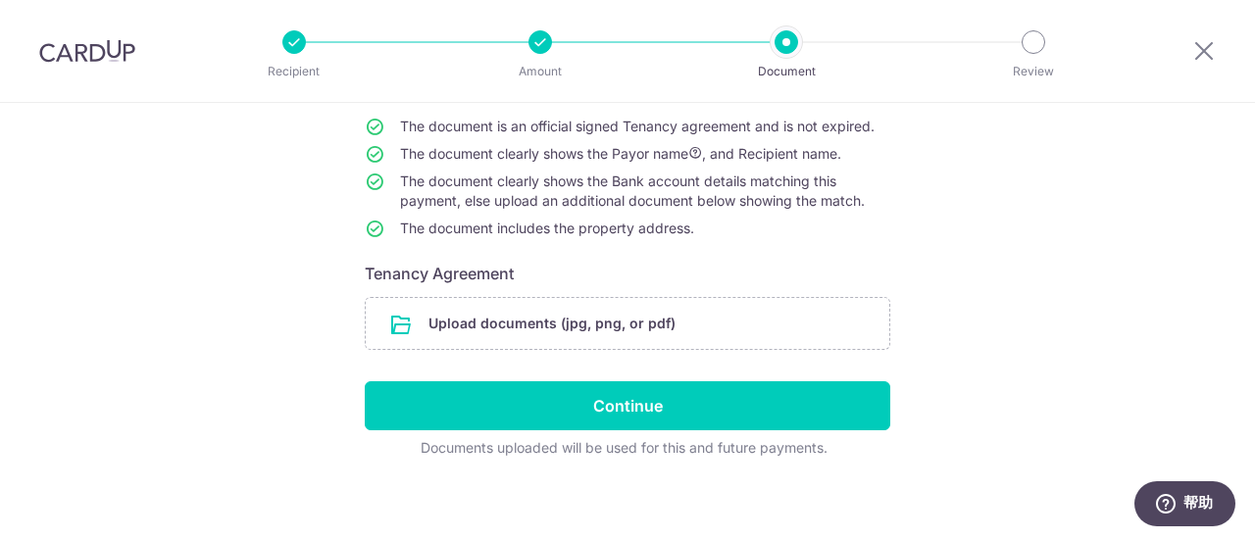
scroll to position [188, 0]
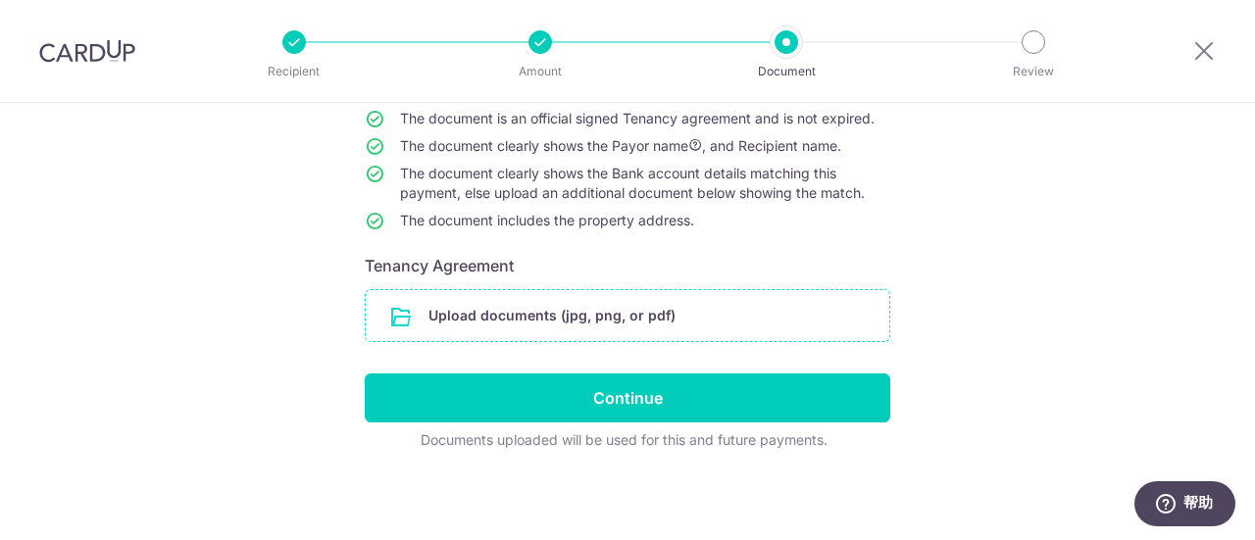
click at [484, 316] on input "file" at bounding box center [628, 315] width 524 height 51
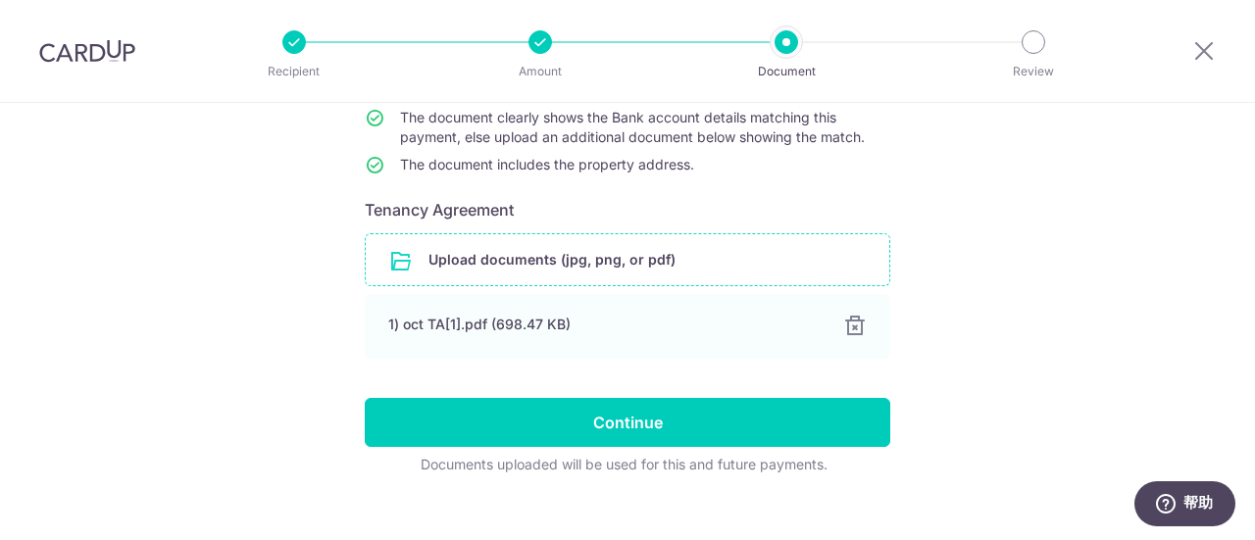
scroll to position [269, 0]
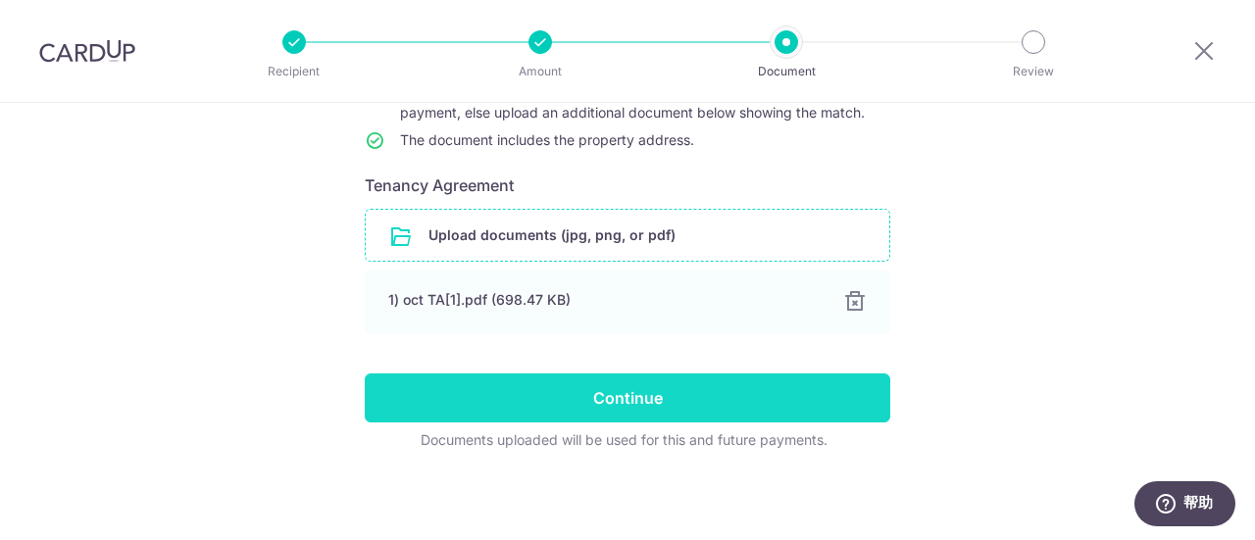
click at [780, 387] on input "Continue" at bounding box center [628, 398] width 526 height 49
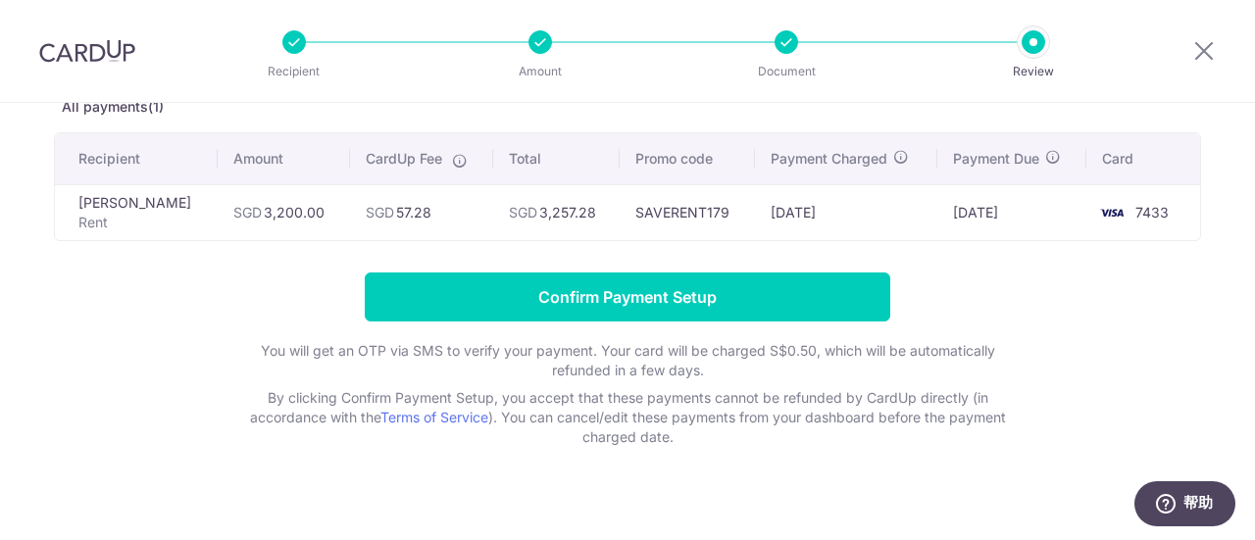
scroll to position [139, 0]
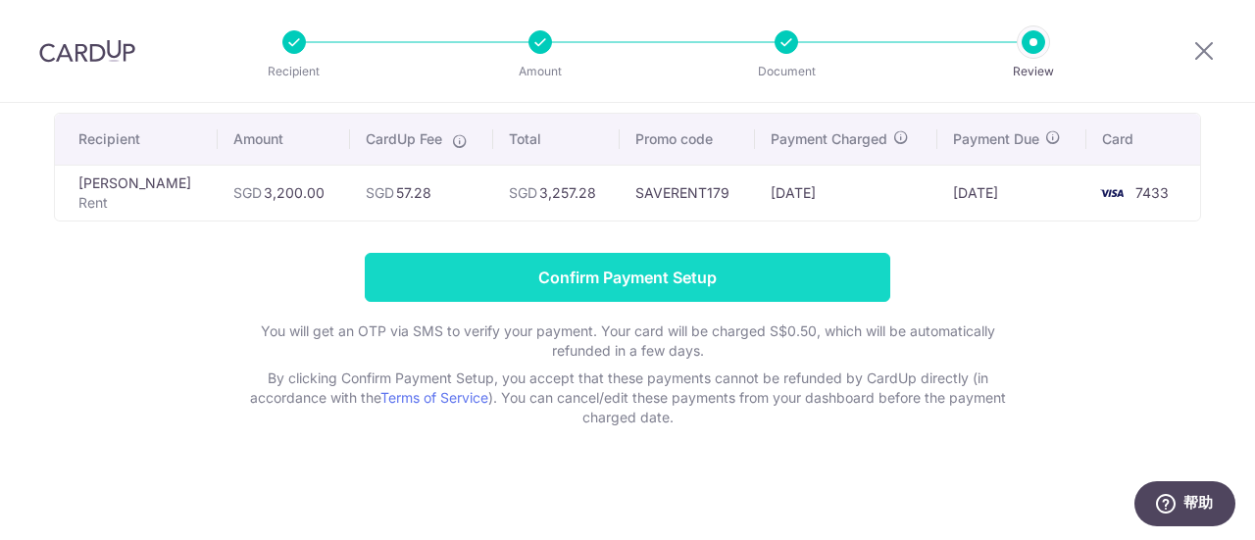
click at [690, 277] on input "Confirm Payment Setup" at bounding box center [628, 277] width 526 height 49
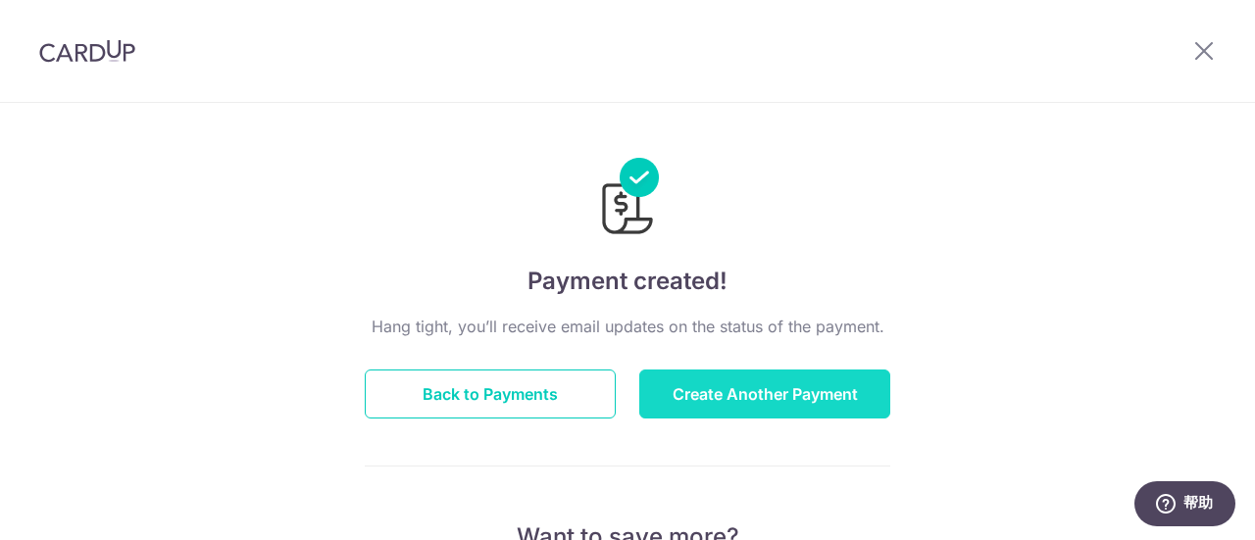
click at [775, 391] on button "Create Another Payment" at bounding box center [764, 394] width 251 height 49
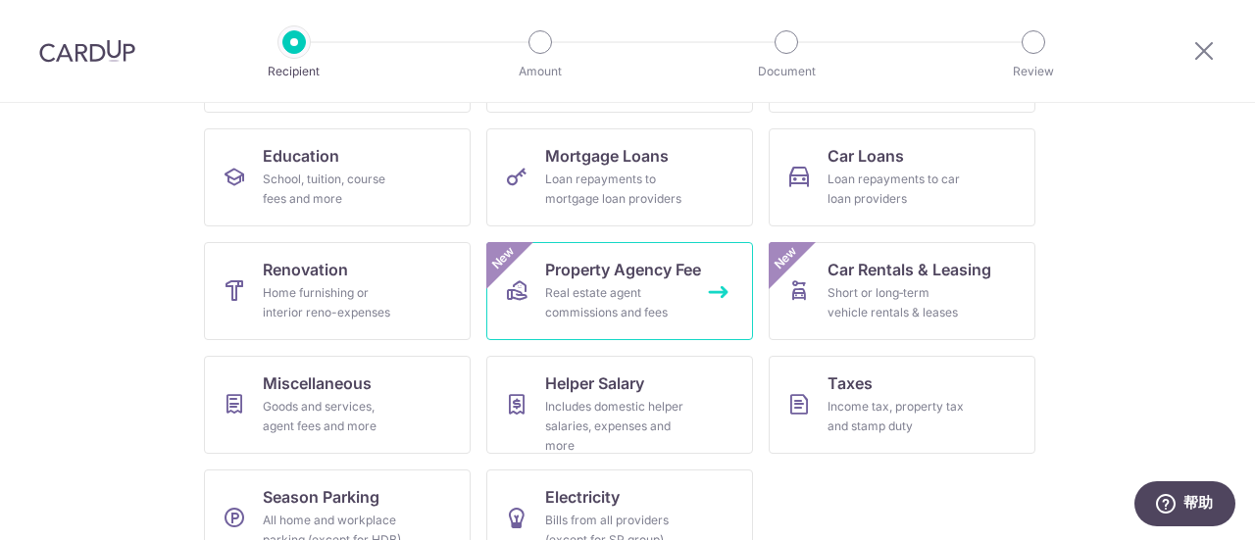
scroll to position [335, 0]
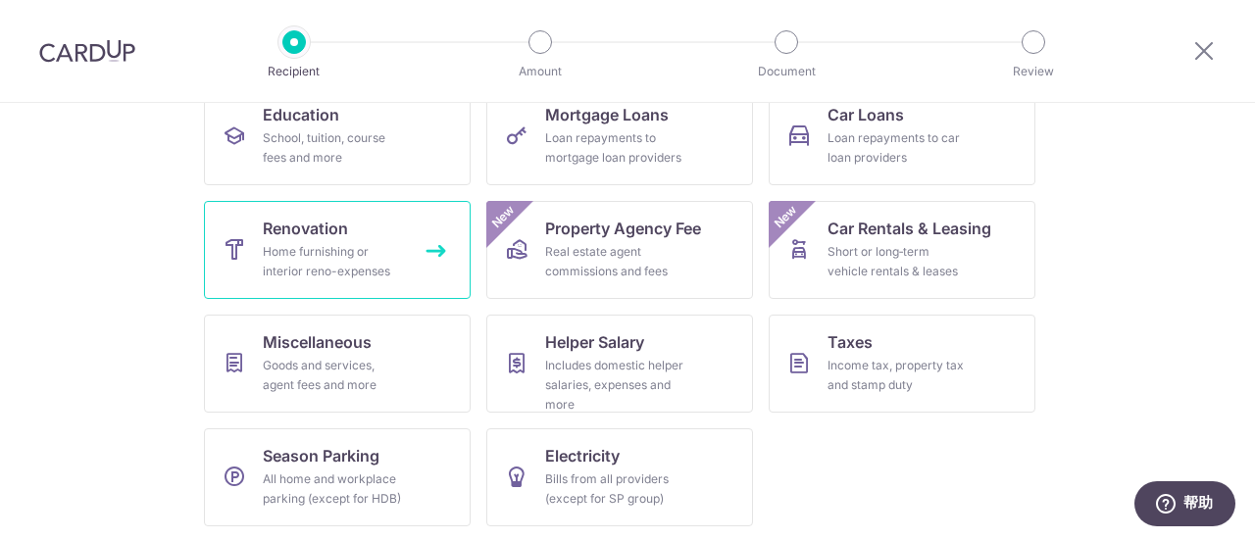
click at [371, 264] on div "Home furnishing or interior reno-expenses" at bounding box center [333, 261] width 141 height 39
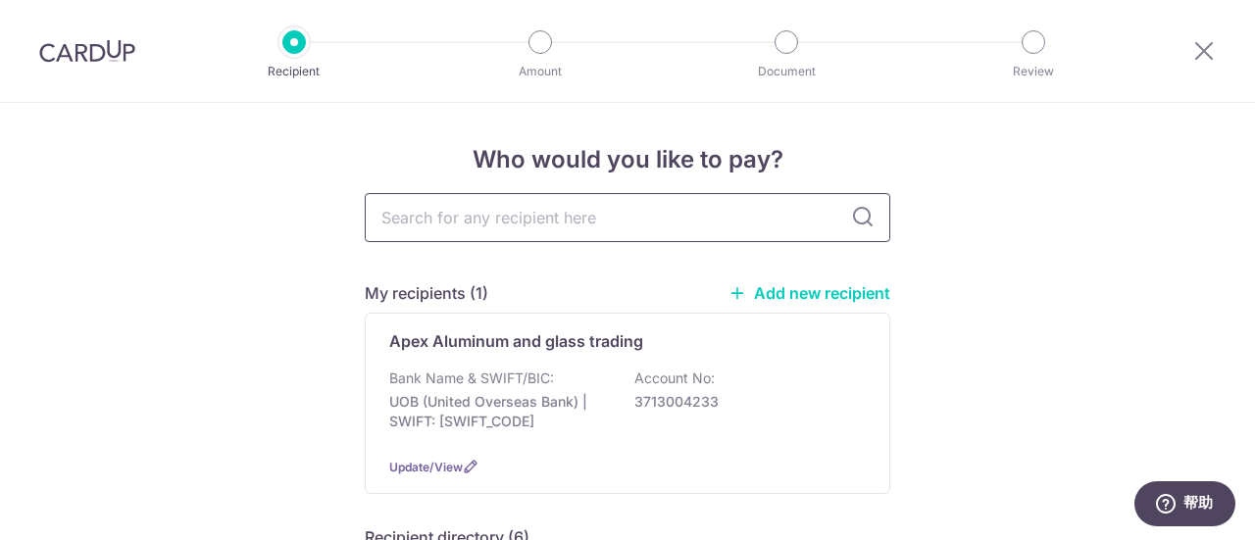
click at [525, 219] on input "text" at bounding box center [628, 217] width 526 height 49
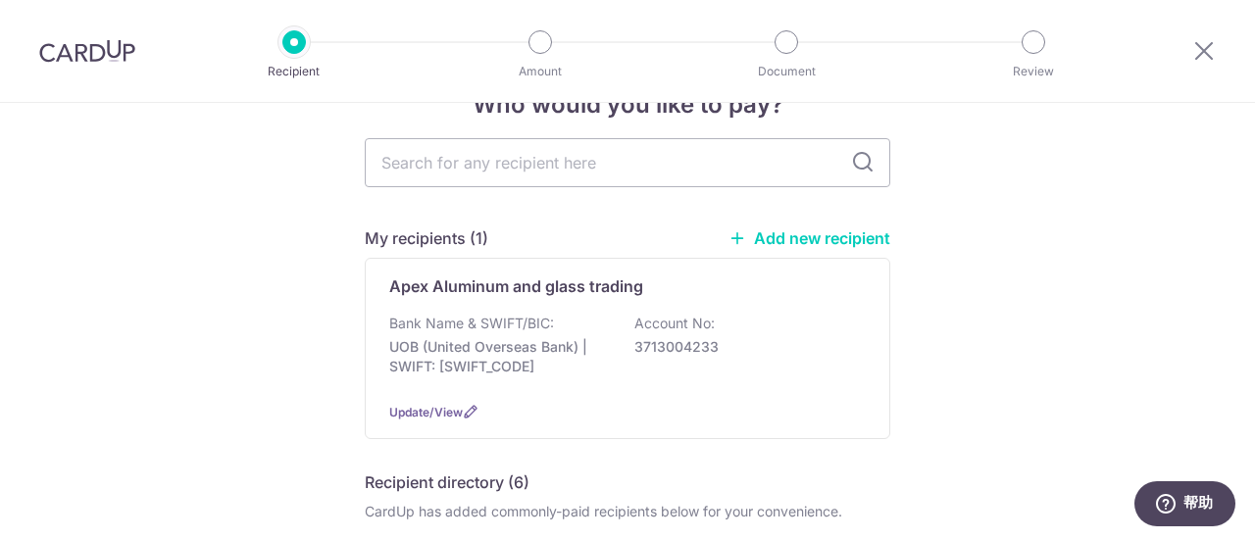
scroll to position [98, 0]
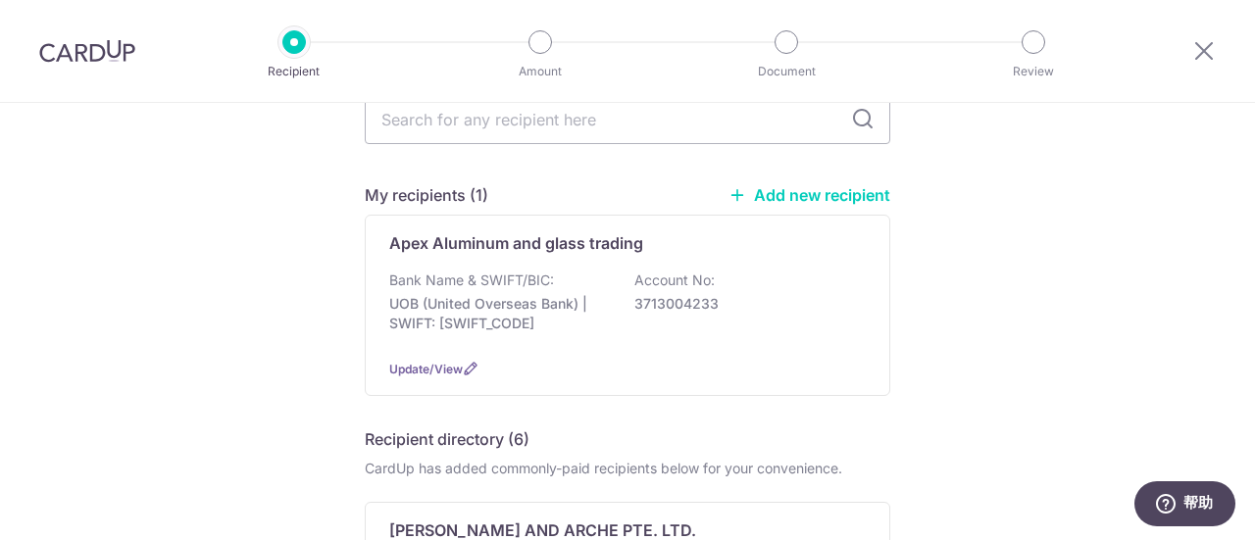
click at [825, 193] on link "Add new recipient" at bounding box center [810, 195] width 162 height 20
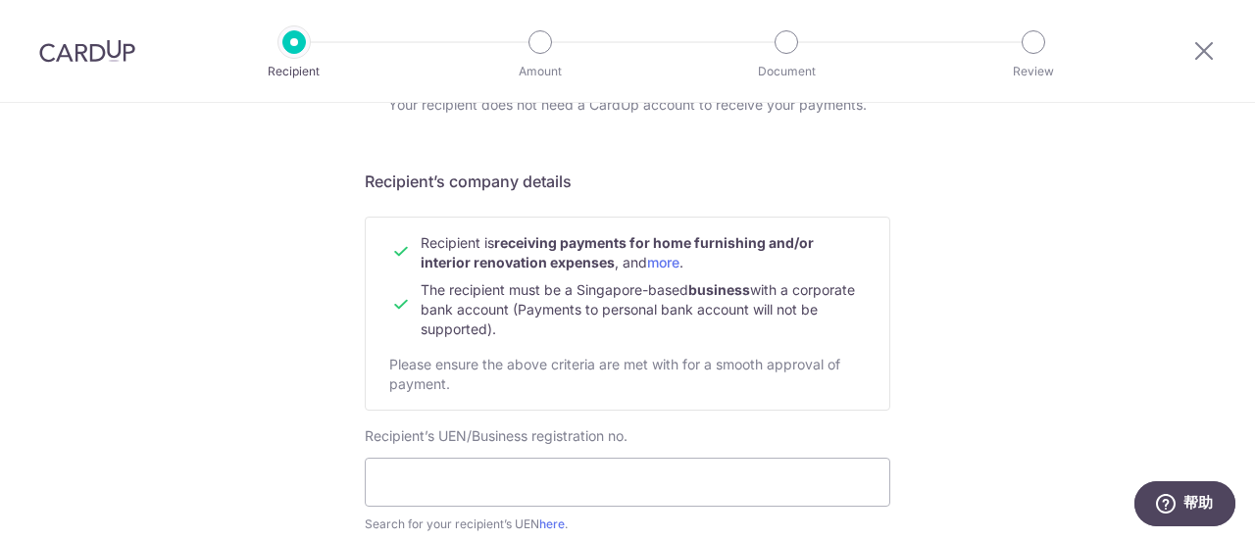
scroll to position [196, 0]
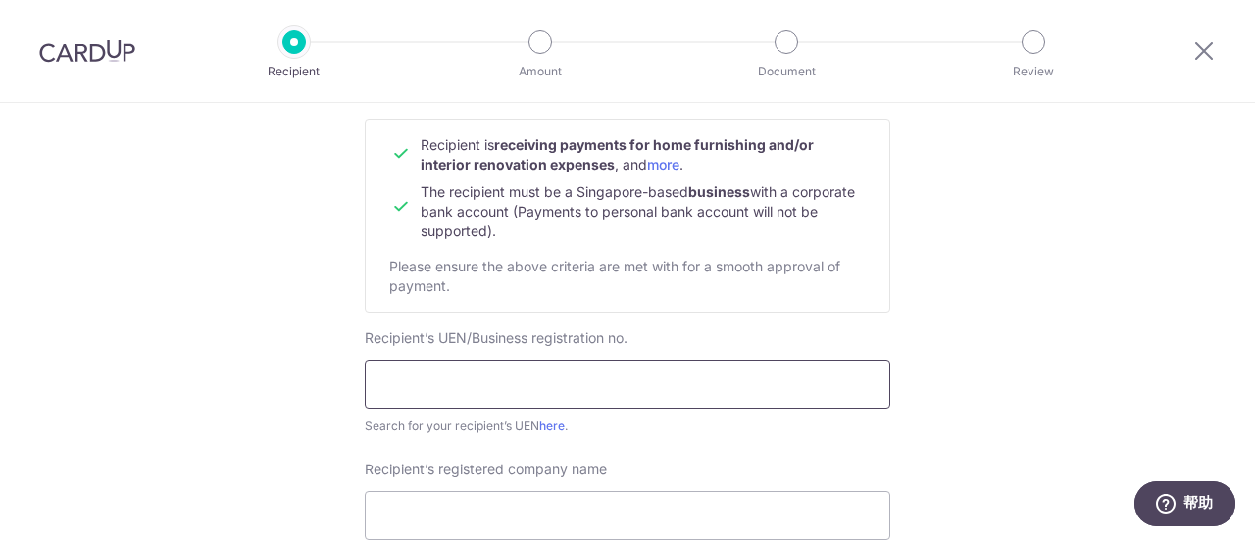
click at [593, 381] on input "text" at bounding box center [628, 384] width 526 height 49
click at [587, 381] on input "text" at bounding box center [628, 384] width 526 height 49
type input "202241581K"
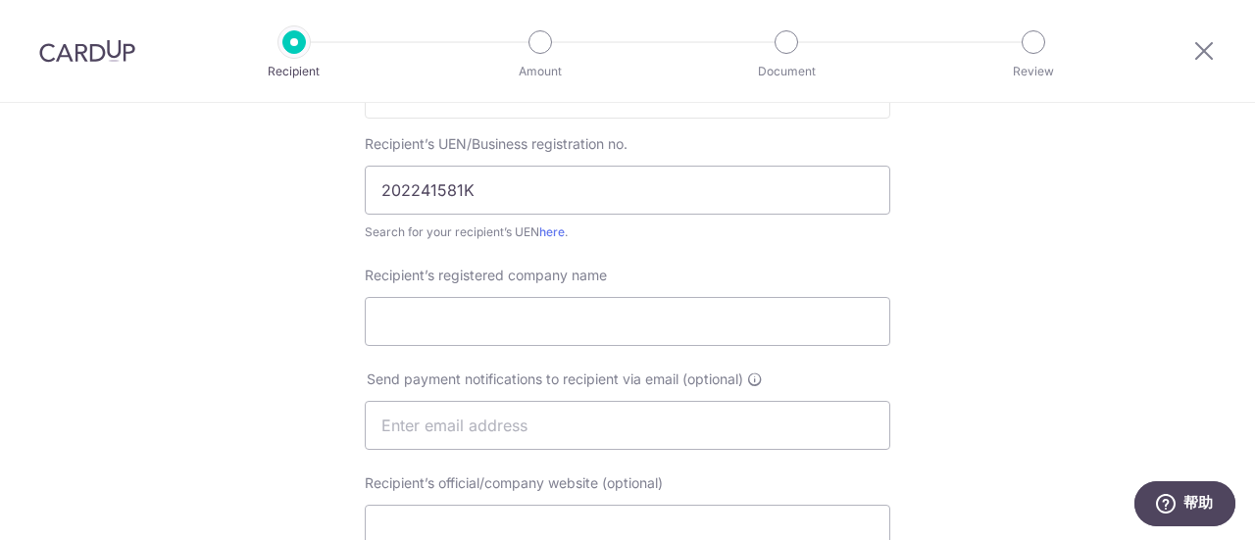
scroll to position [392, 0]
click at [467, 312] on input "Recipient’s registered company name" at bounding box center [628, 319] width 526 height 49
type input "[PERSON_NAME] Builderz [DOMAIN_NAME]"
click at [397, 425] on input "text" at bounding box center [628, 423] width 526 height 49
click at [267, 397] on div "Who would you like to pay? Your recipient does not need a CardUp account to rec…" at bounding box center [627, 448] width 1255 height 1475
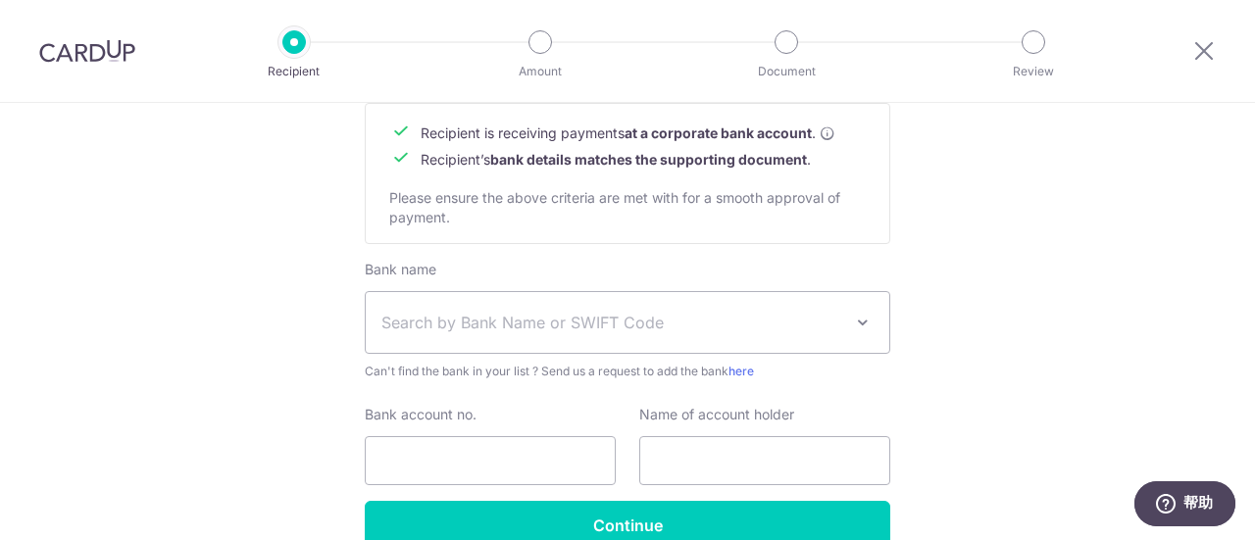
scroll to position [981, 0]
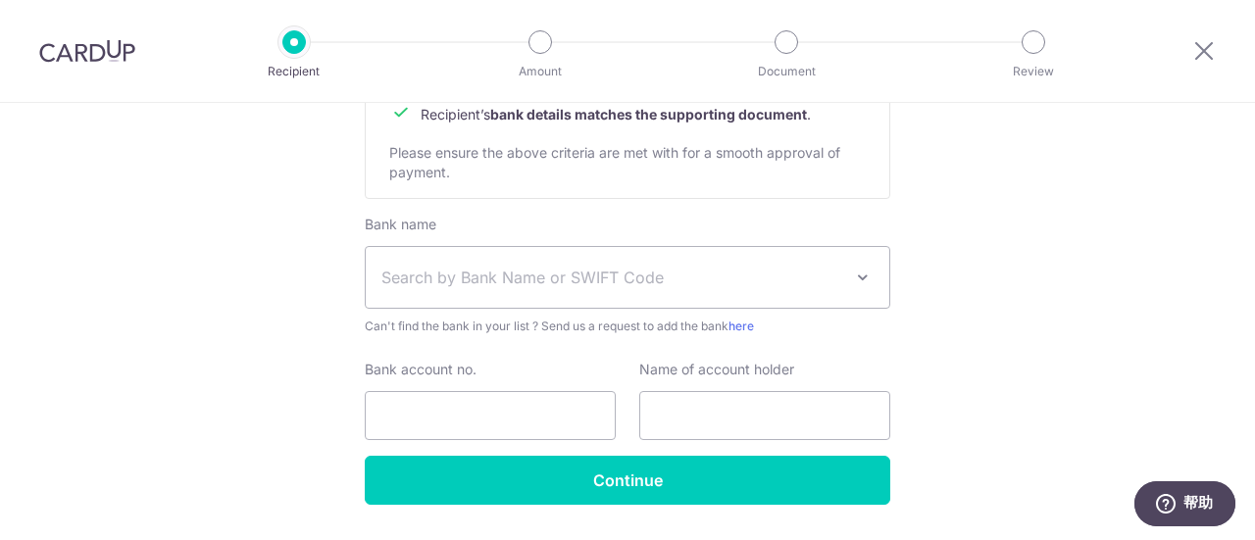
click at [788, 294] on span "Search by Bank Name or SWIFT Code" at bounding box center [628, 277] width 524 height 61
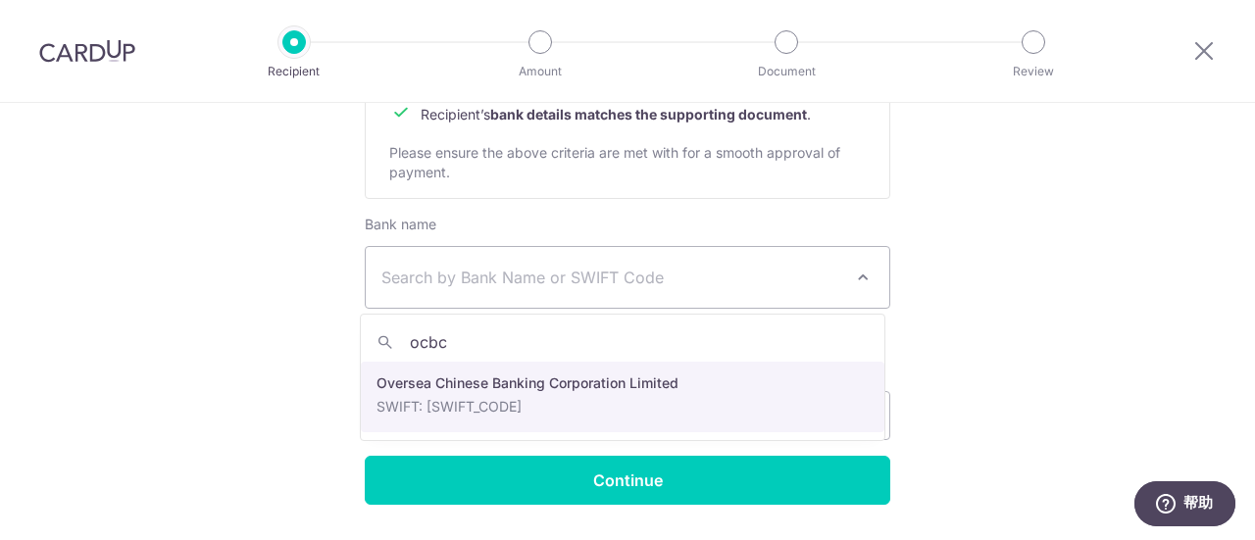
type input "ocbc"
select select "12"
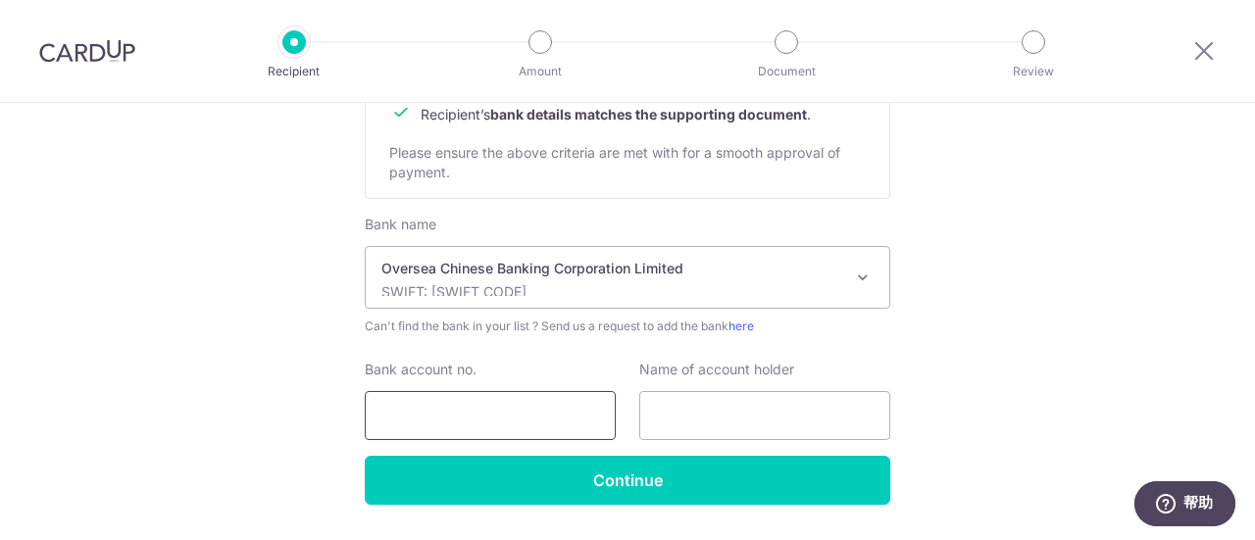
click at [476, 405] on input "Bank account no." at bounding box center [490, 415] width 251 height 49
type input "595291048001"
click at [683, 420] on input "text" at bounding box center [764, 415] width 251 height 49
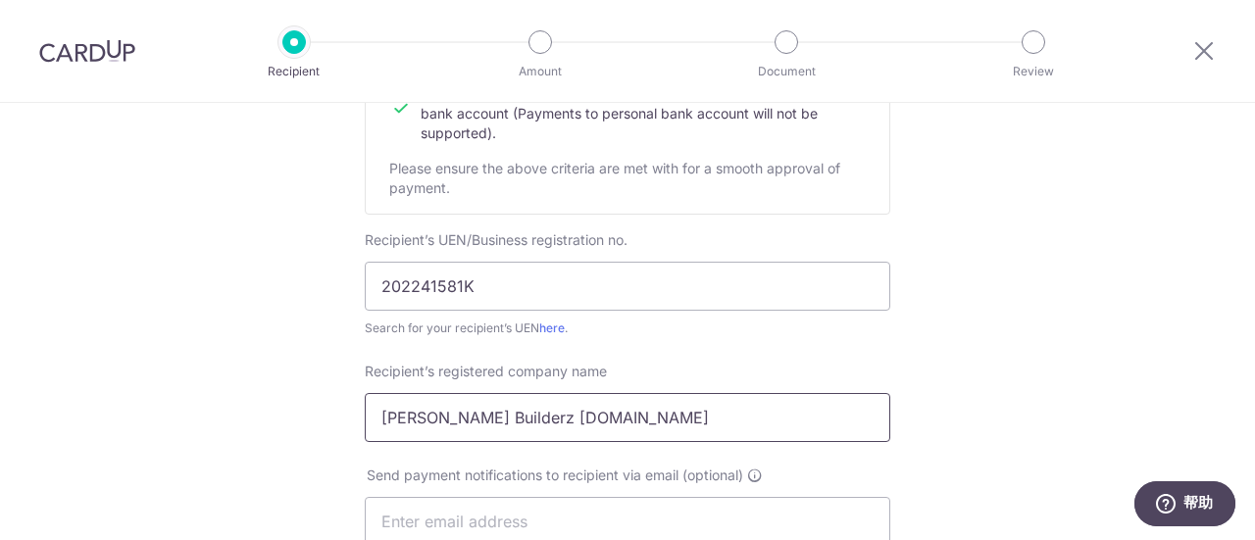
scroll to position [490, 0]
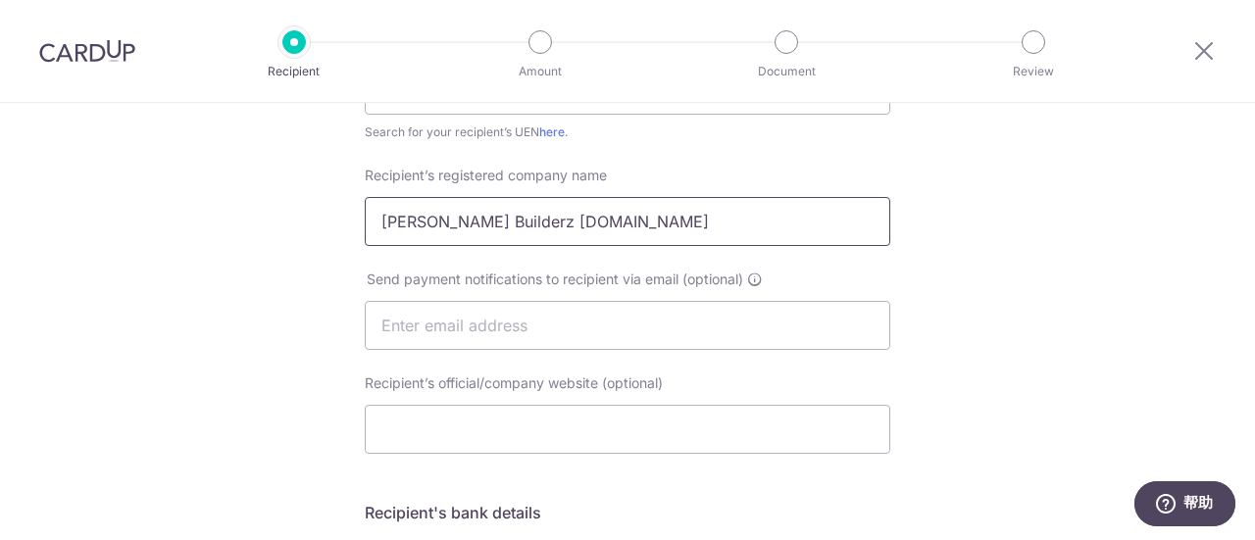
drag, startPoint x: 553, startPoint y: 225, endPoint x: 375, endPoint y: 225, distance: 178.5
click at [375, 225] on input "Lloyd Builderz Pte.Ltd" at bounding box center [628, 221] width 526 height 49
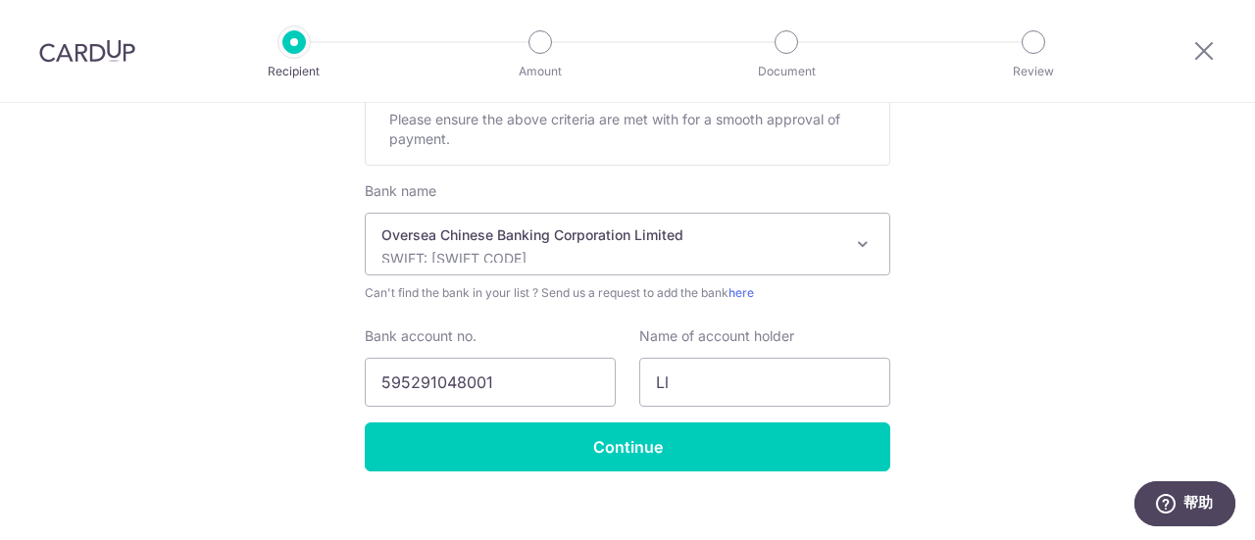
scroll to position [1036, 0]
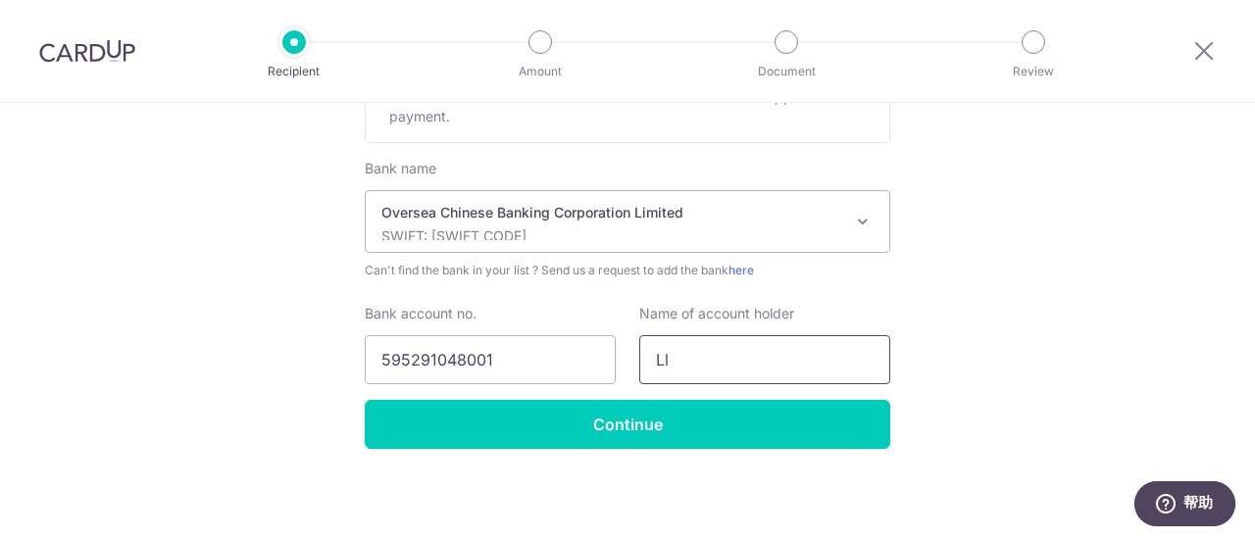
click at [716, 372] on input "Ll" at bounding box center [764, 359] width 251 height 49
type input "L"
paste input "[PERSON_NAME] Builderz [DOMAIN_NAME]"
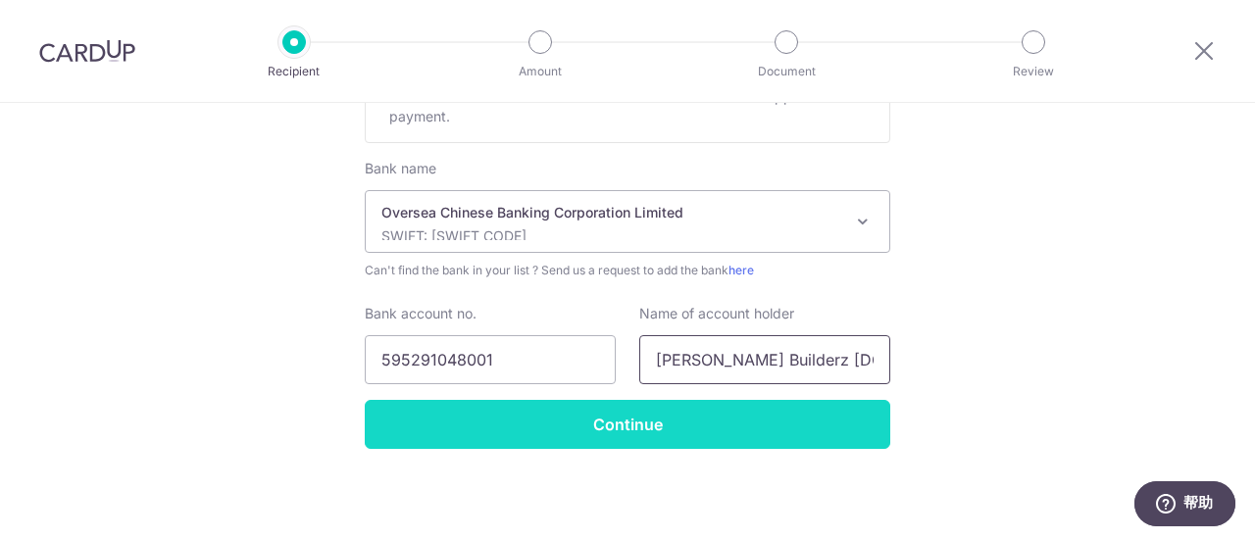
type input "[PERSON_NAME] Builderz [DOMAIN_NAME]"
click at [716, 418] on input "Continue" at bounding box center [628, 424] width 526 height 49
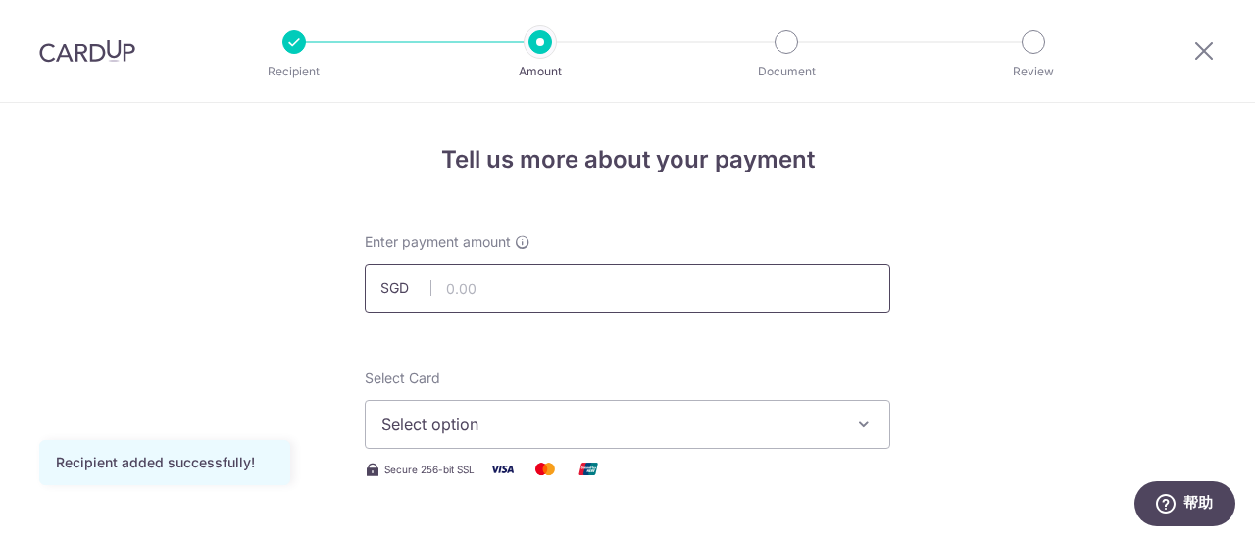
click at [634, 297] on input "text" at bounding box center [628, 288] width 526 height 49
type input "1,200.00"
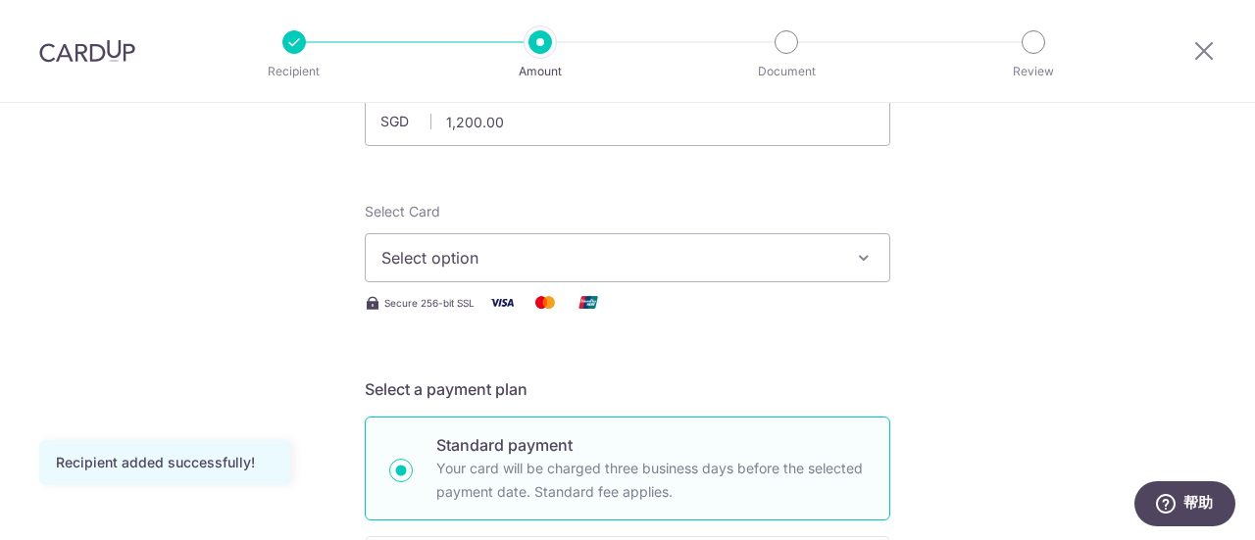
scroll to position [196, 0]
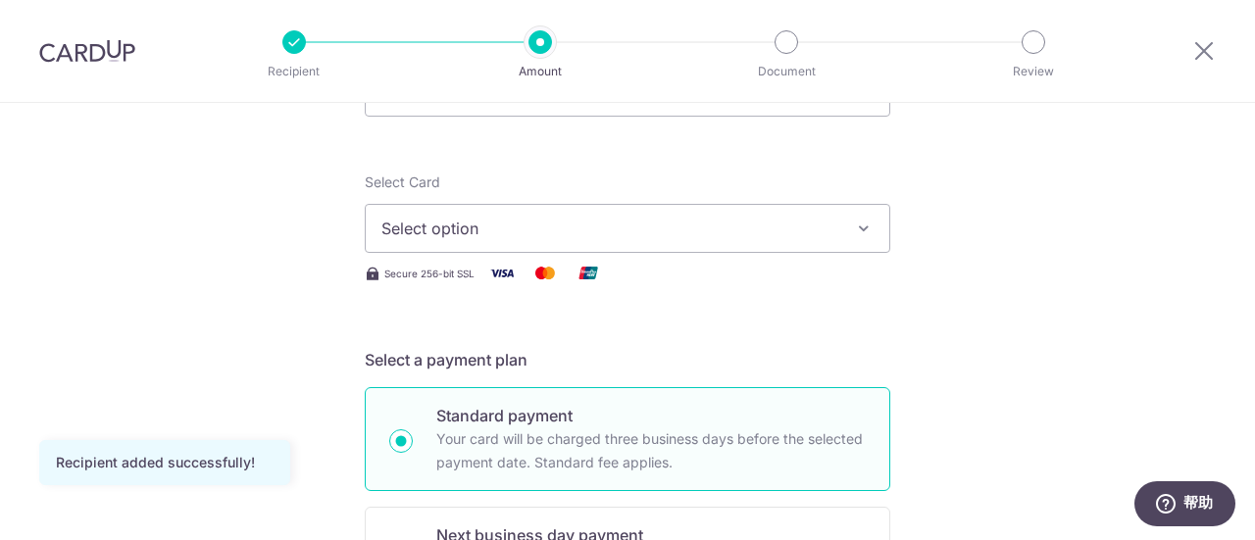
click at [820, 226] on span "Select option" at bounding box center [609, 229] width 457 height 24
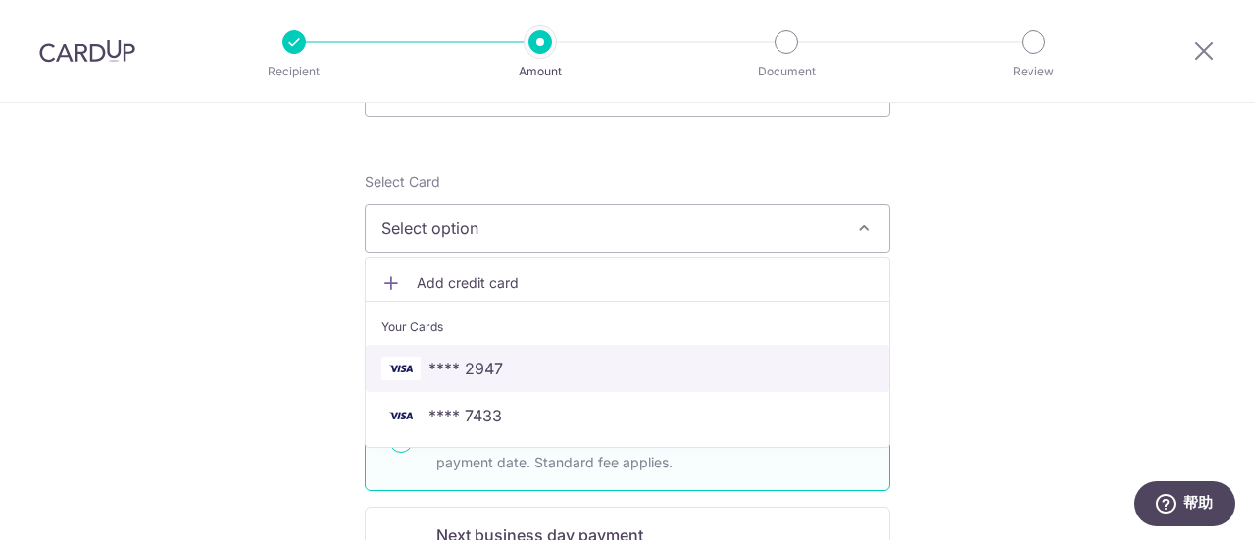
click at [521, 371] on span "**** 2947" at bounding box center [627, 369] width 492 height 24
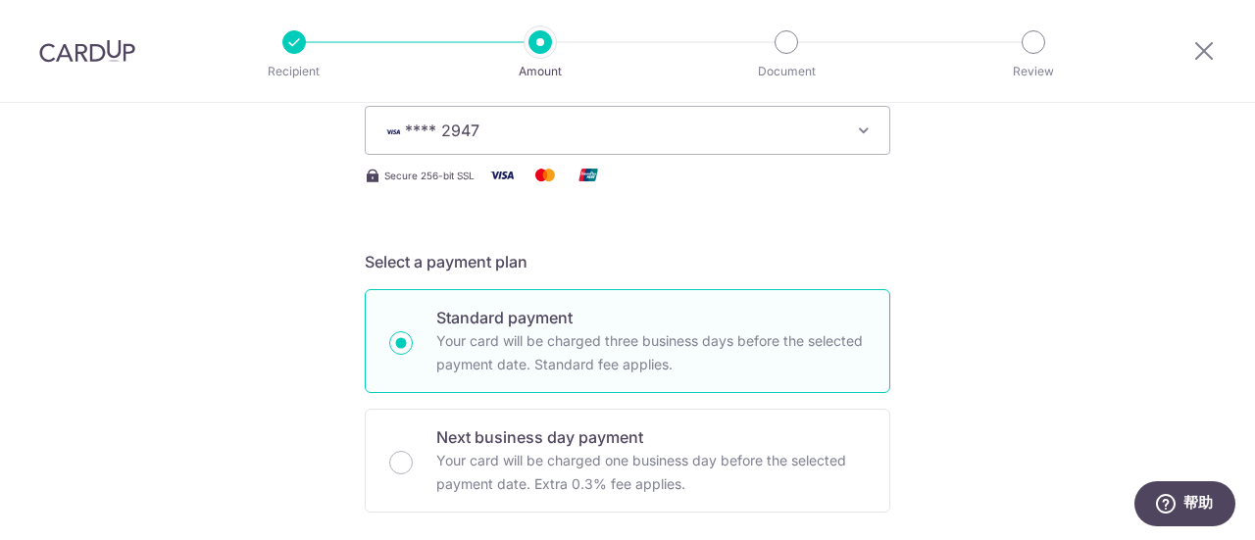
scroll to position [392, 0]
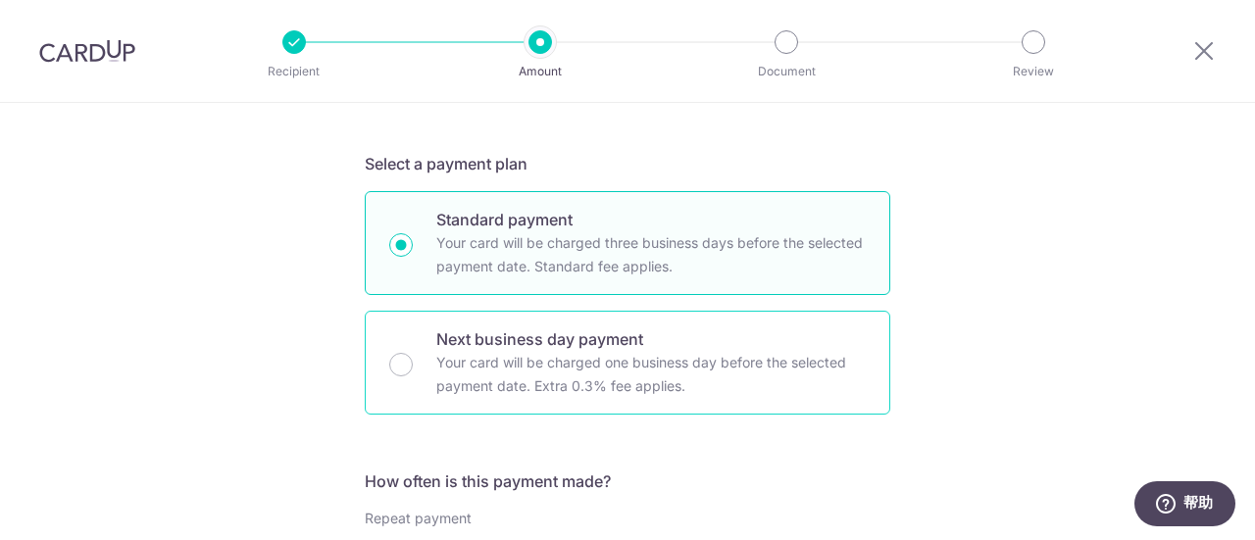
click at [595, 351] on p "Your card will be charged one business day before the selected payment date. Ex…" at bounding box center [650, 374] width 429 height 47
click at [413, 353] on input "Next business day payment Your card will be charged one business day before the…" at bounding box center [401, 365] width 24 height 24
radio input "false"
radio input "true"
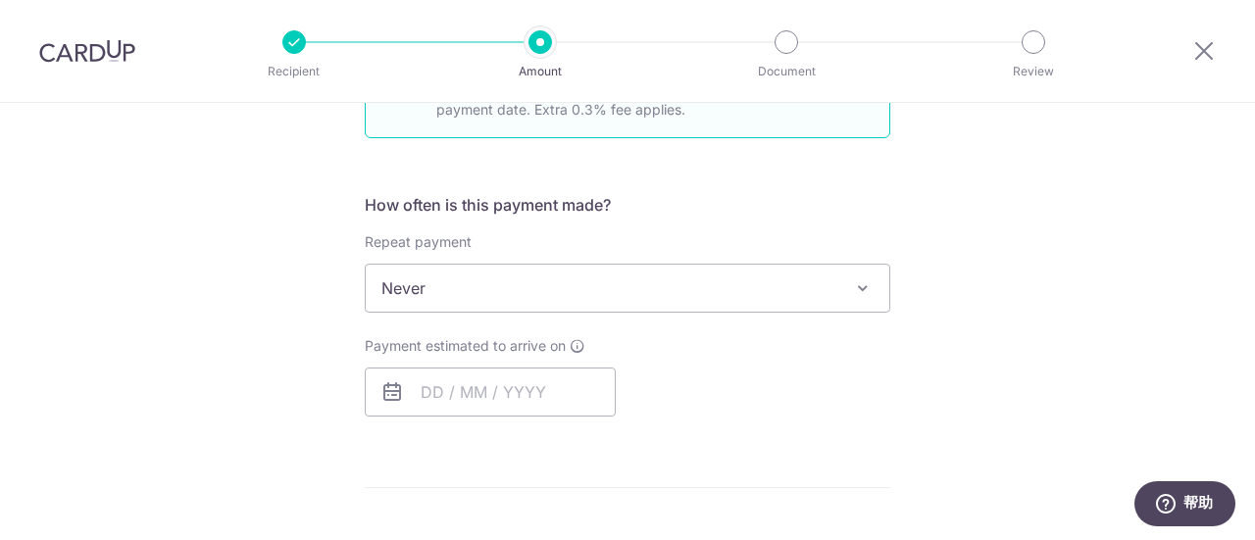
scroll to position [686, 0]
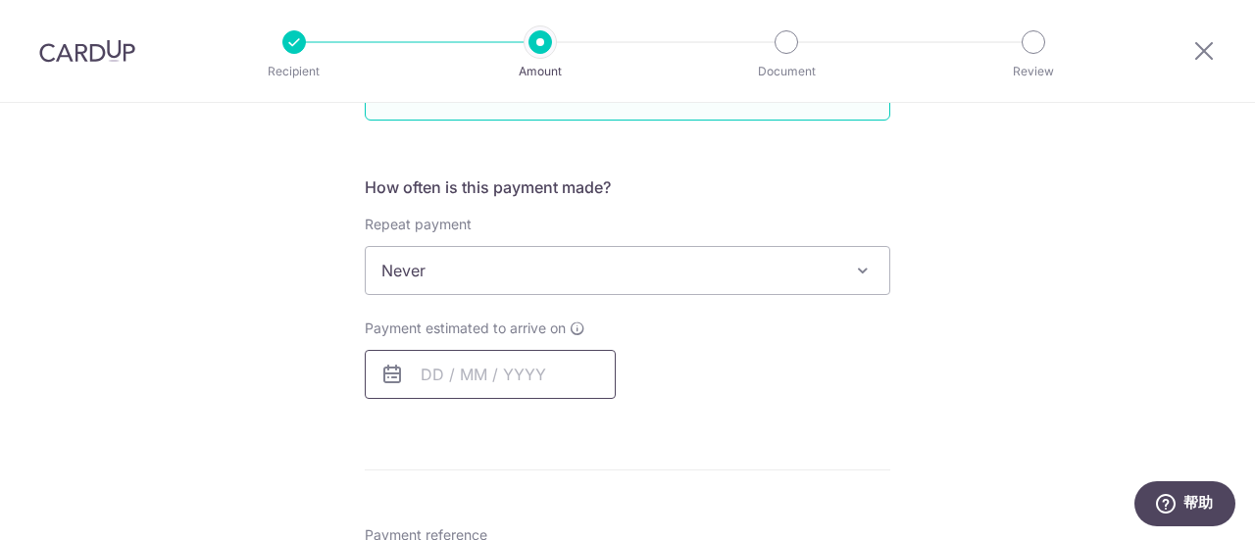
click at [435, 382] on input "text" at bounding box center [490, 374] width 251 height 49
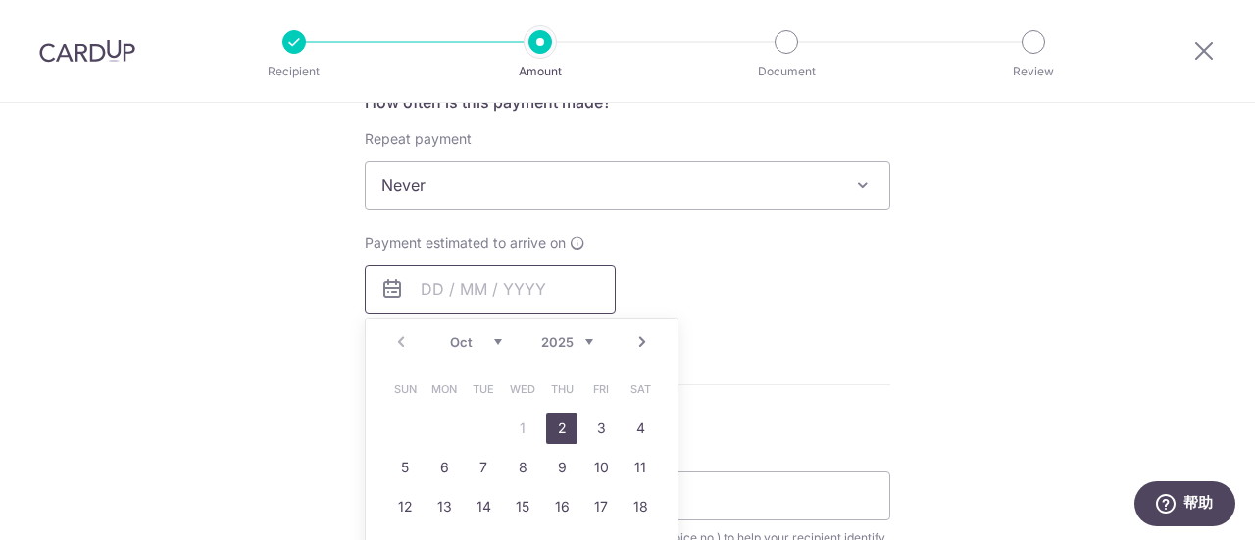
scroll to position [882, 0]
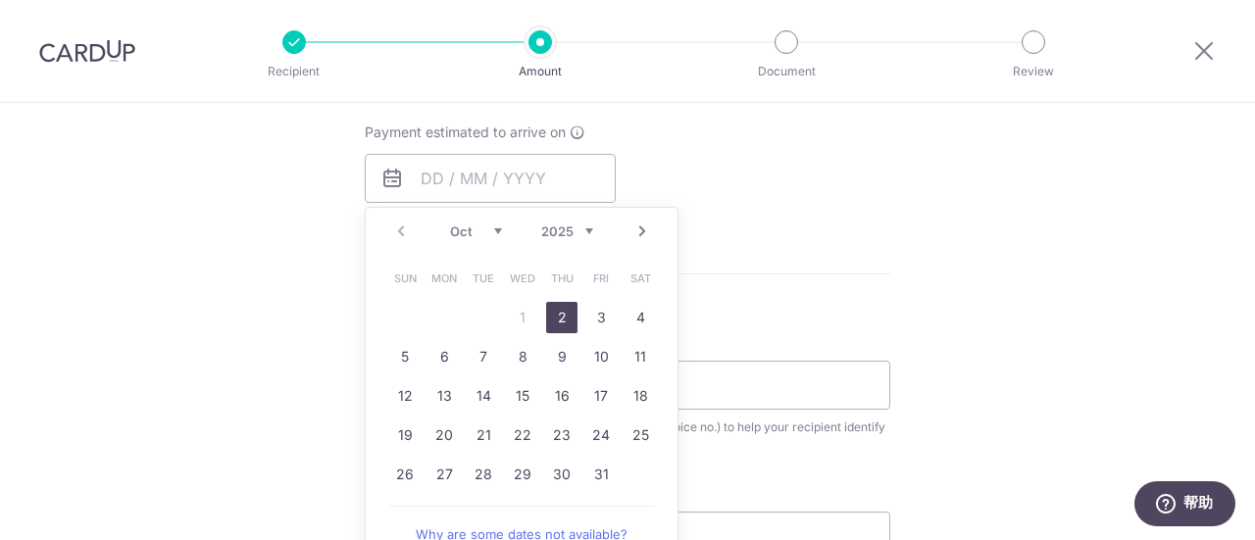
click at [563, 312] on link "2" at bounding box center [561, 317] width 31 height 31
type input "02/10/2025"
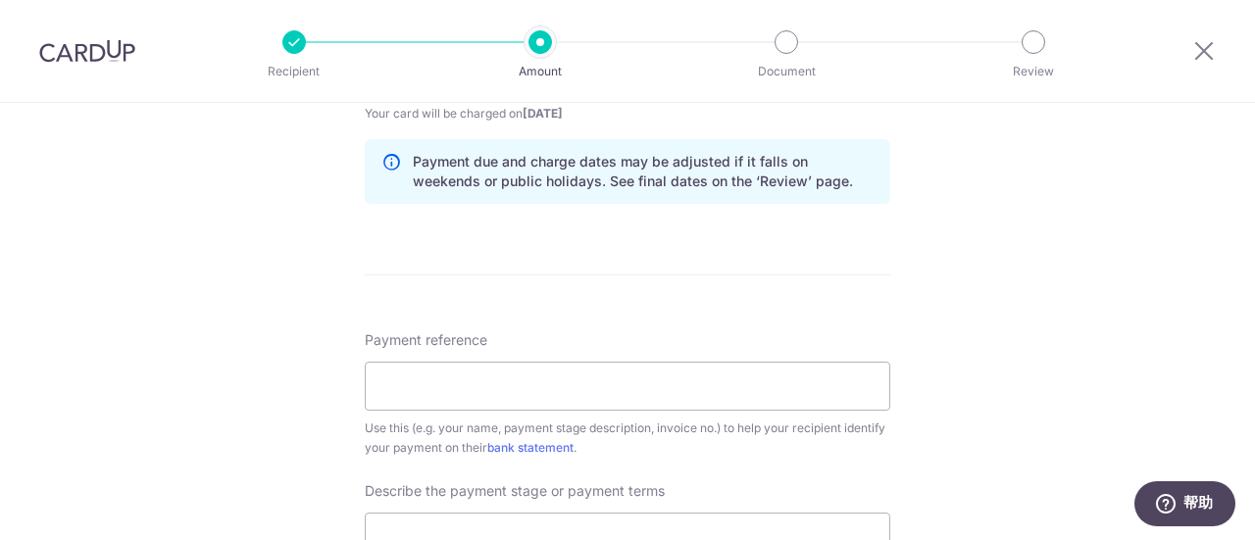
scroll to position [981, 0]
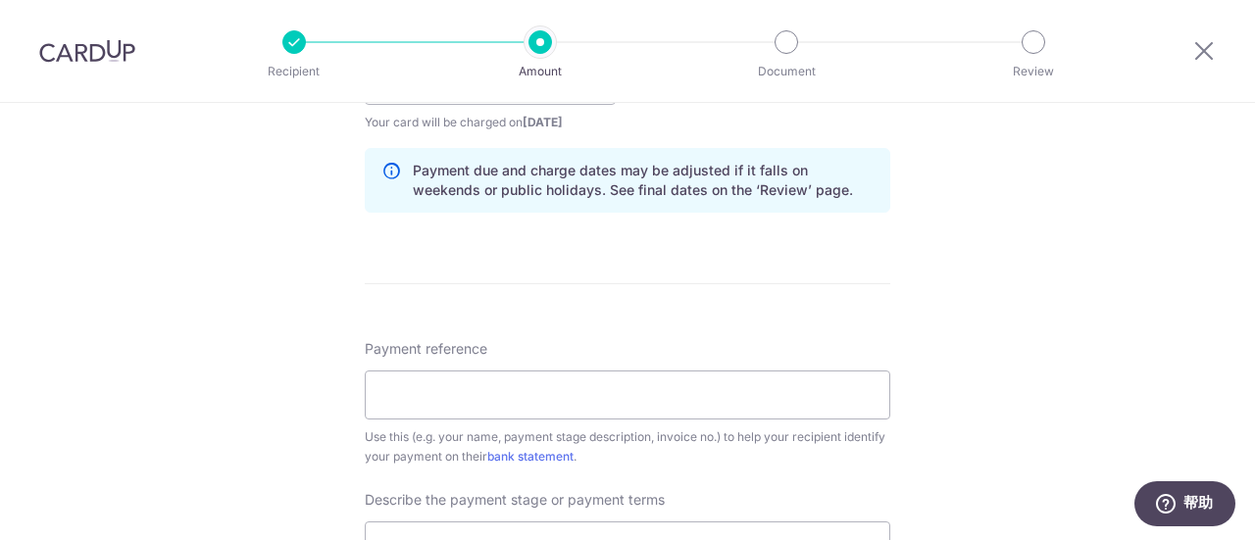
click at [481, 431] on div "Use this (e.g. your name, payment stage description, invoice no.) to help your …" at bounding box center [628, 447] width 526 height 39
click at [453, 393] on input "Payment reference" at bounding box center [628, 395] width 526 height 49
click at [521, 304] on form "Enter payment amount SGD 1,200.00 1200.00 Recipient added successfully! Select …" at bounding box center [628, 181] width 526 height 1859
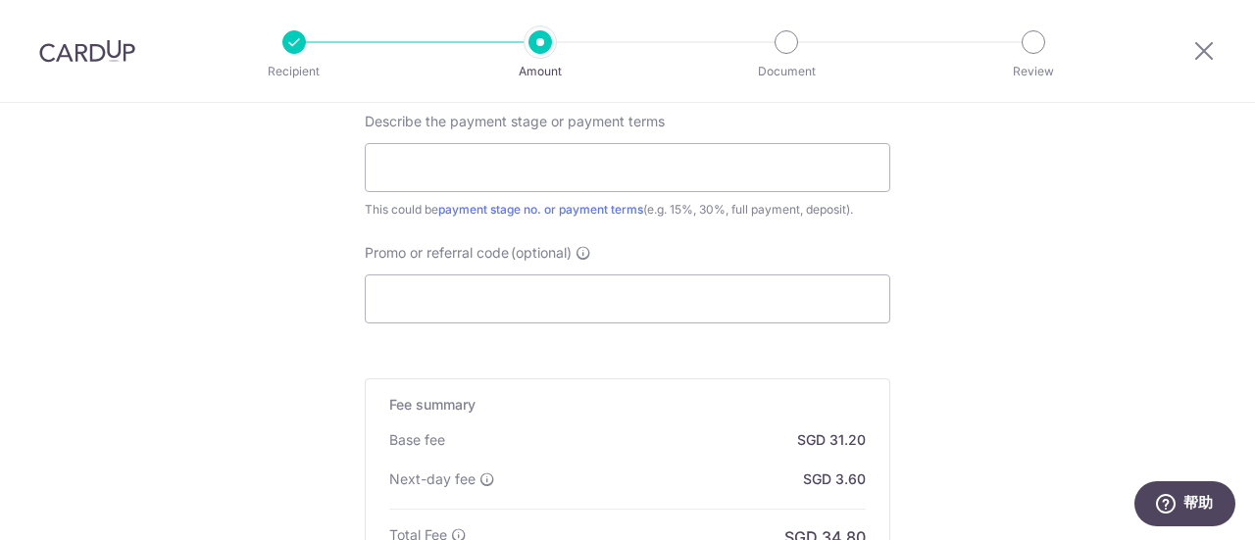
scroll to position [1373, 0]
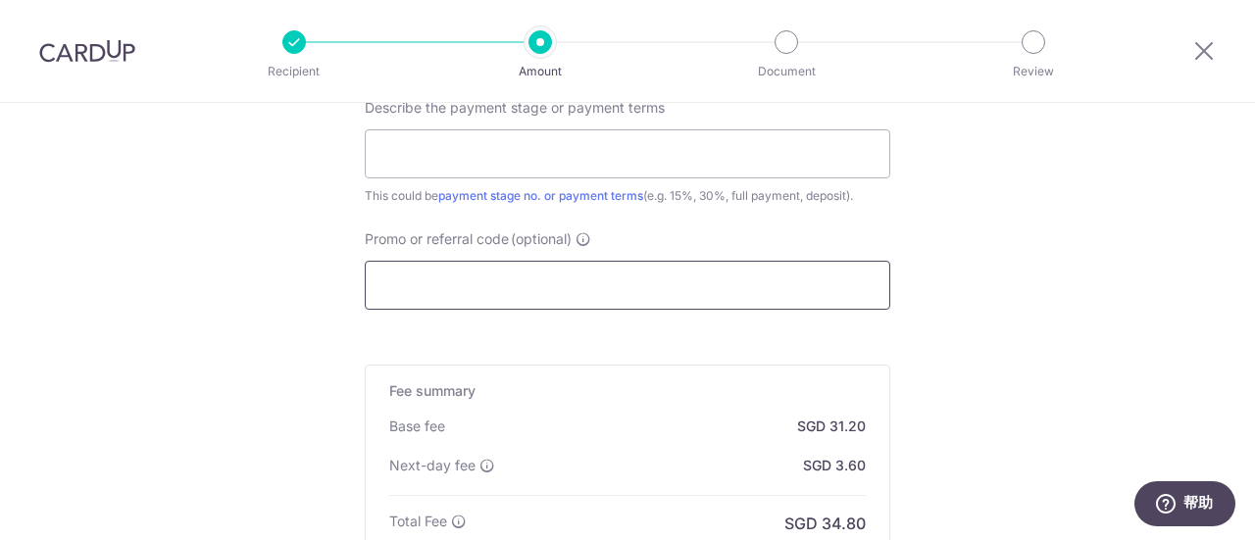
click at [474, 291] on input "Promo or referral code (optional)" at bounding box center [628, 285] width 526 height 49
paste input "RENO25ONE"
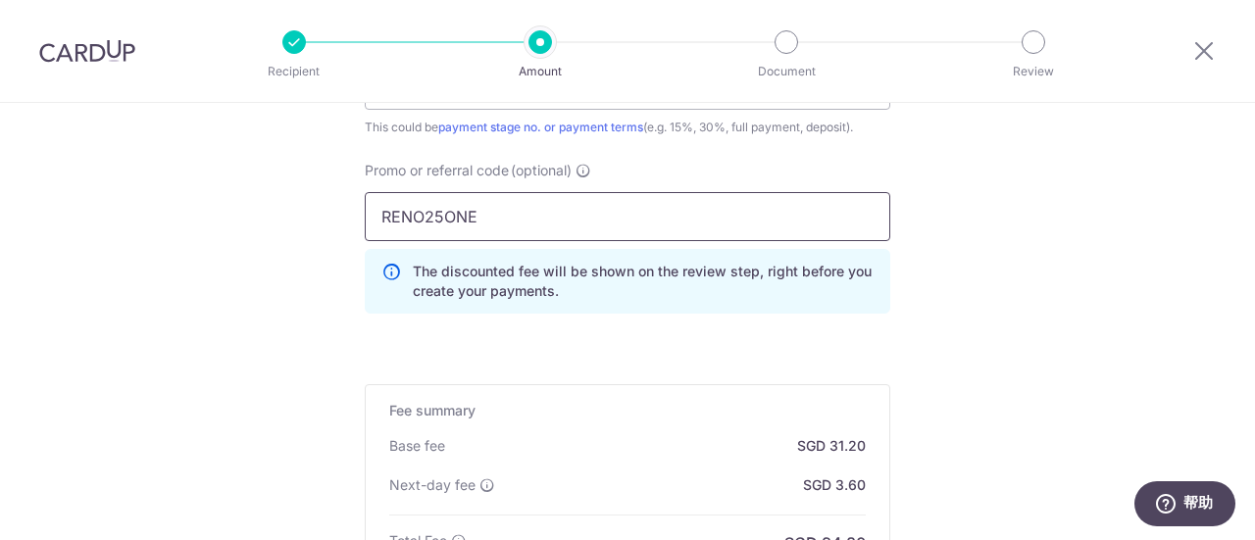
scroll to position [1471, 0]
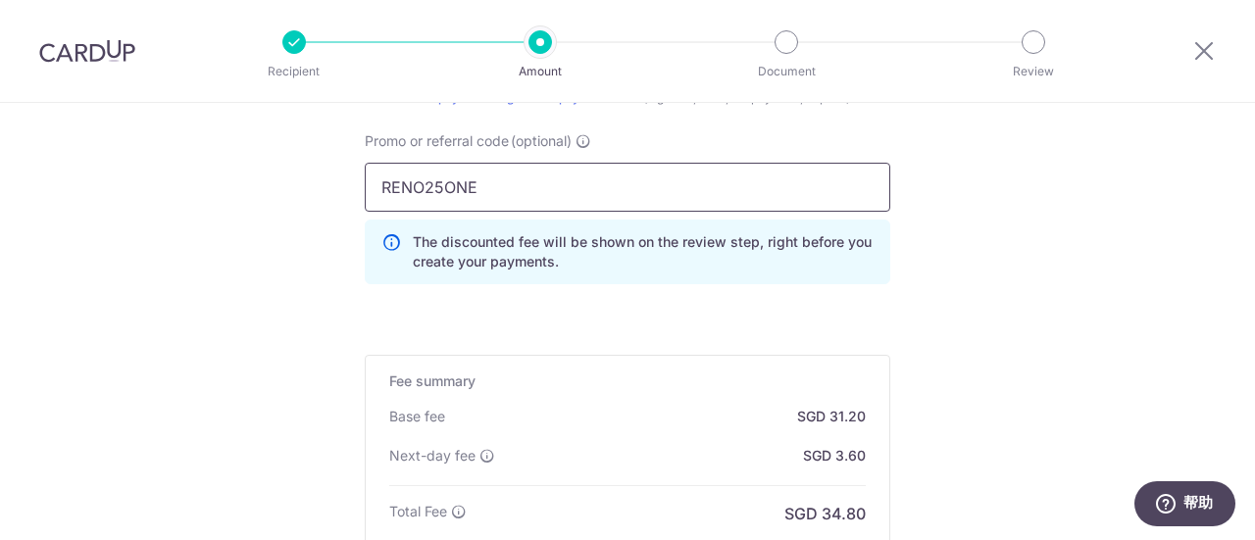
type input "RENO25ONE"
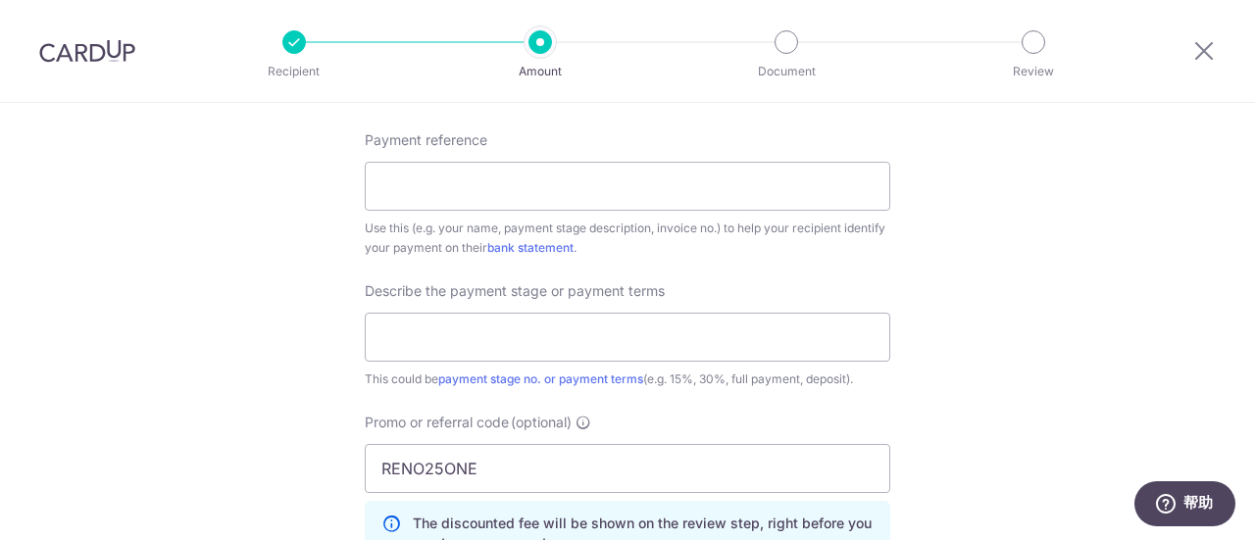
scroll to position [1079, 0]
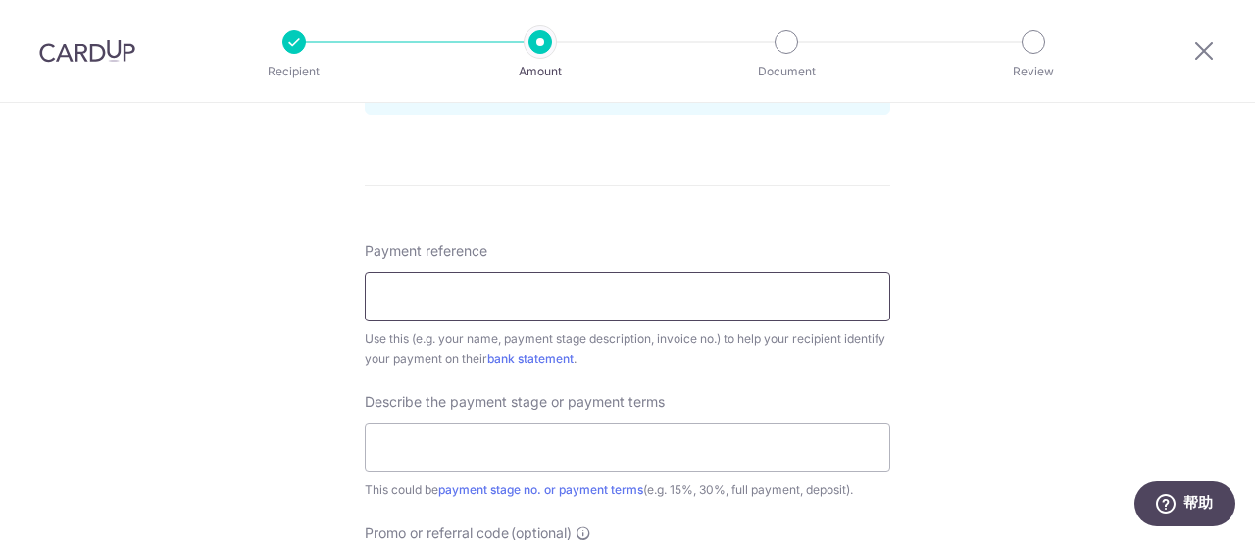
click at [533, 277] on input "Payment reference" at bounding box center [628, 297] width 526 height 49
type input "gardenbythemoon"
click at [587, 442] on input "text" at bounding box center [628, 448] width 526 height 49
type input "laststage"
drag, startPoint x: 528, startPoint y: 295, endPoint x: 351, endPoint y: 290, distance: 176.6
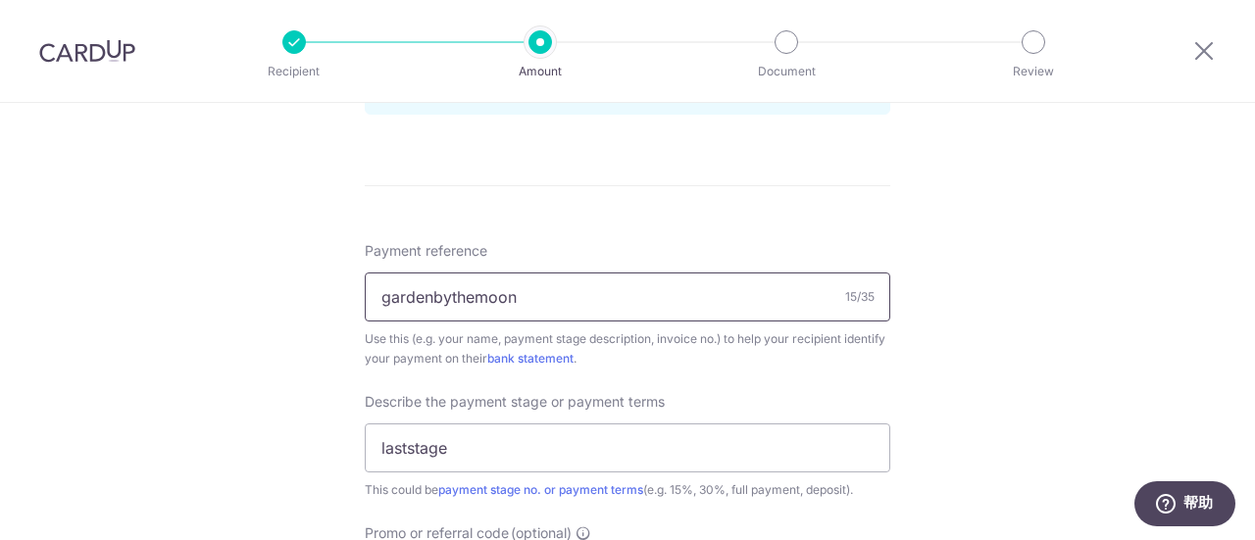
click at [351, 290] on div "Tell us more about your payment Enter payment amount SGD 1,200.00 1200.00 Recip…" at bounding box center [627, 108] width 1255 height 2169
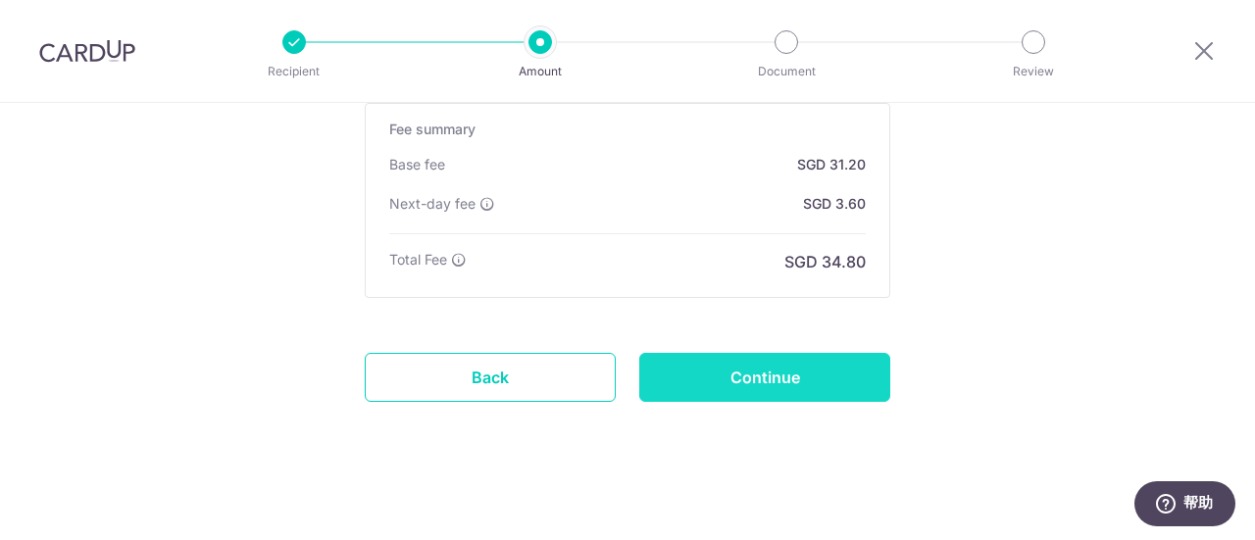
scroll to position [1726, 0]
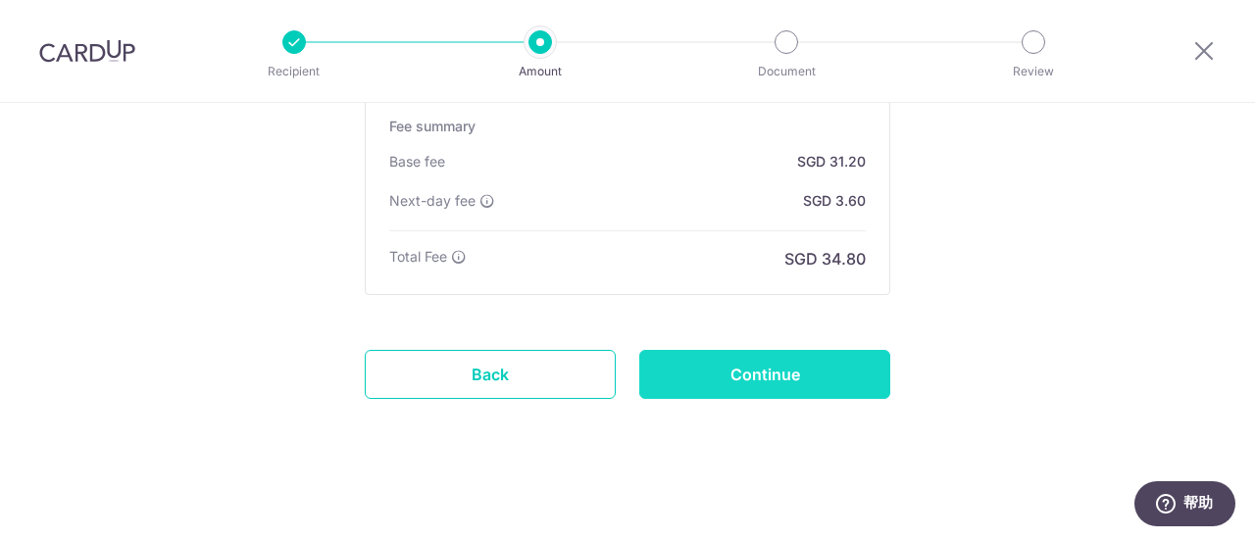
type input "408fajahrd"
click at [791, 368] on input "Continue" at bounding box center [764, 374] width 251 height 49
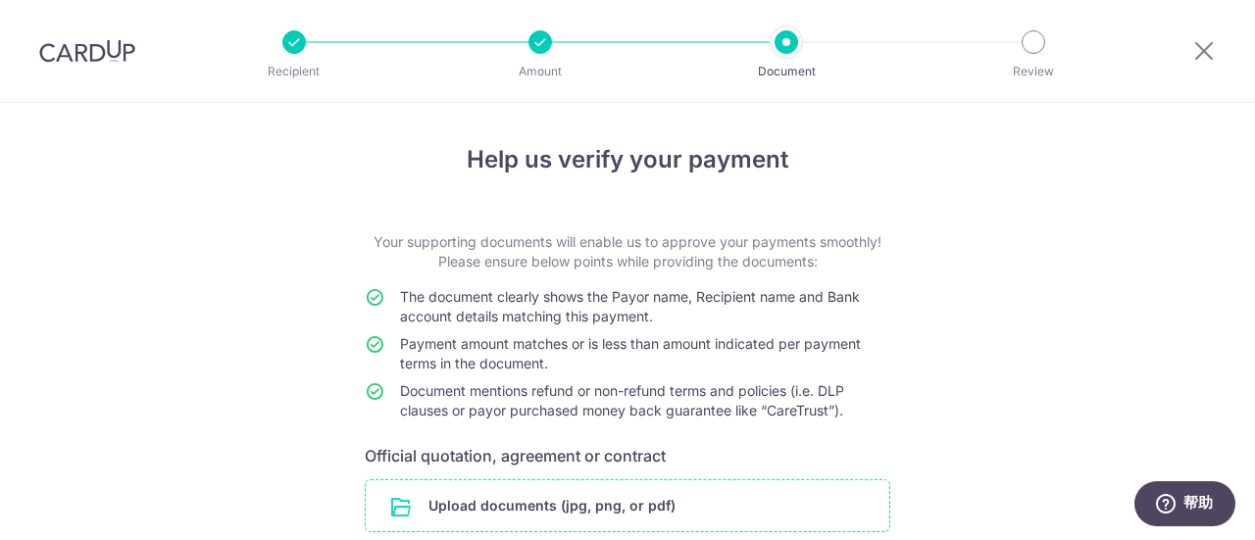
scroll to position [163, 0]
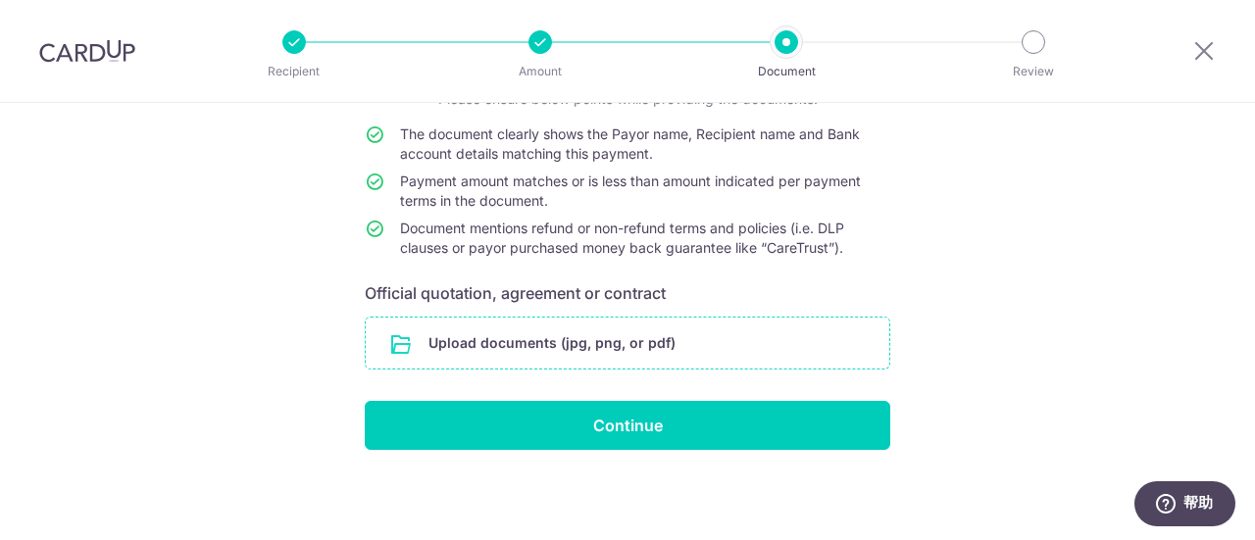
click at [579, 344] on input "file" at bounding box center [628, 343] width 524 height 51
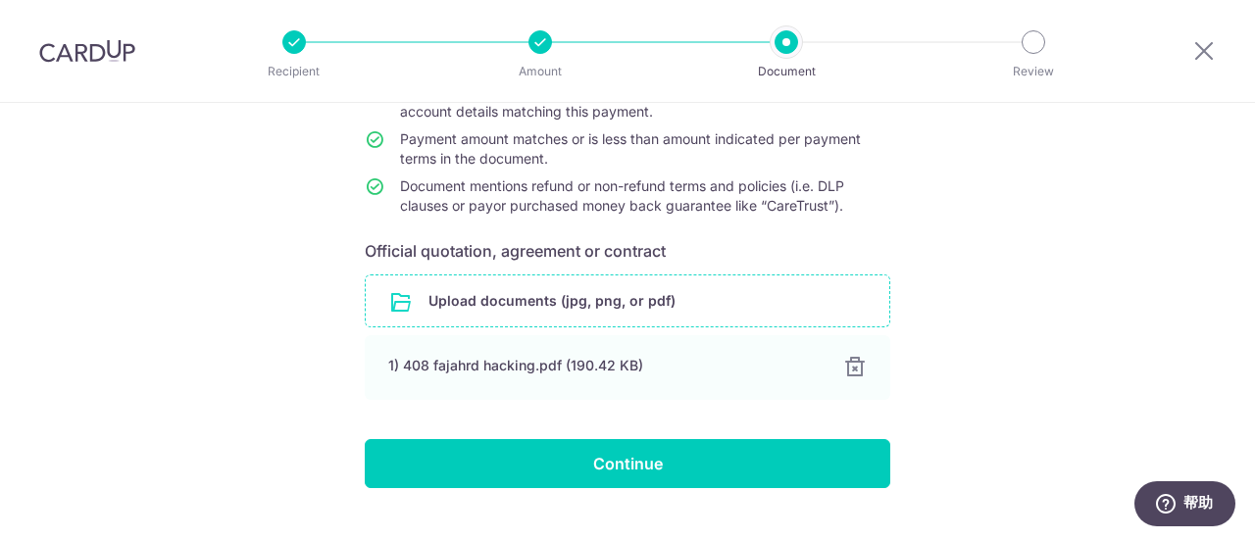
scroll to position [243, 0]
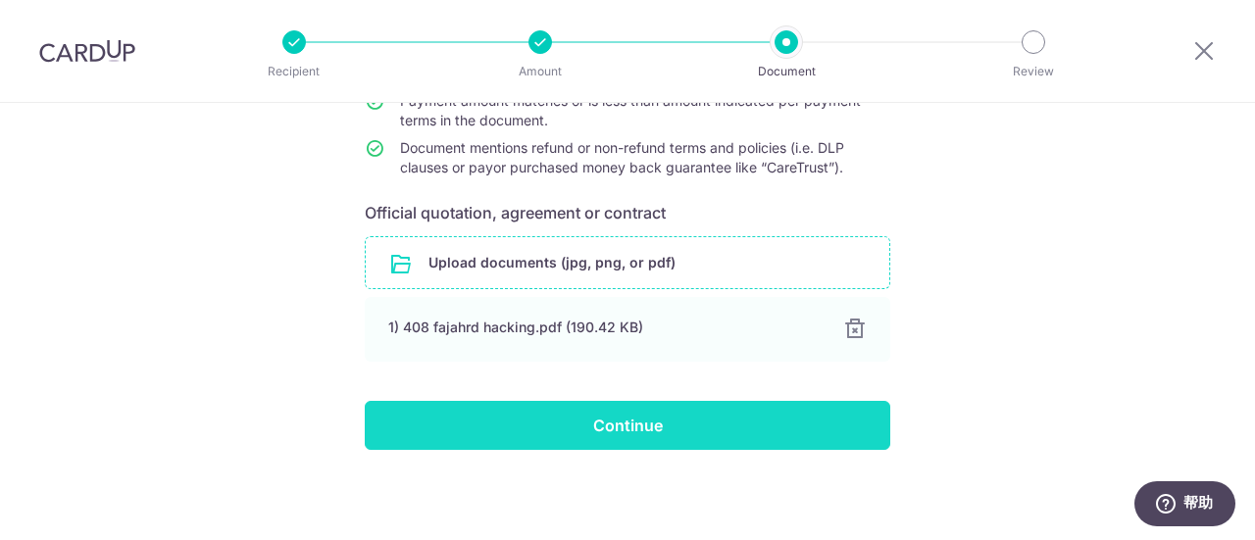
click at [647, 419] on input "Continue" at bounding box center [628, 425] width 526 height 49
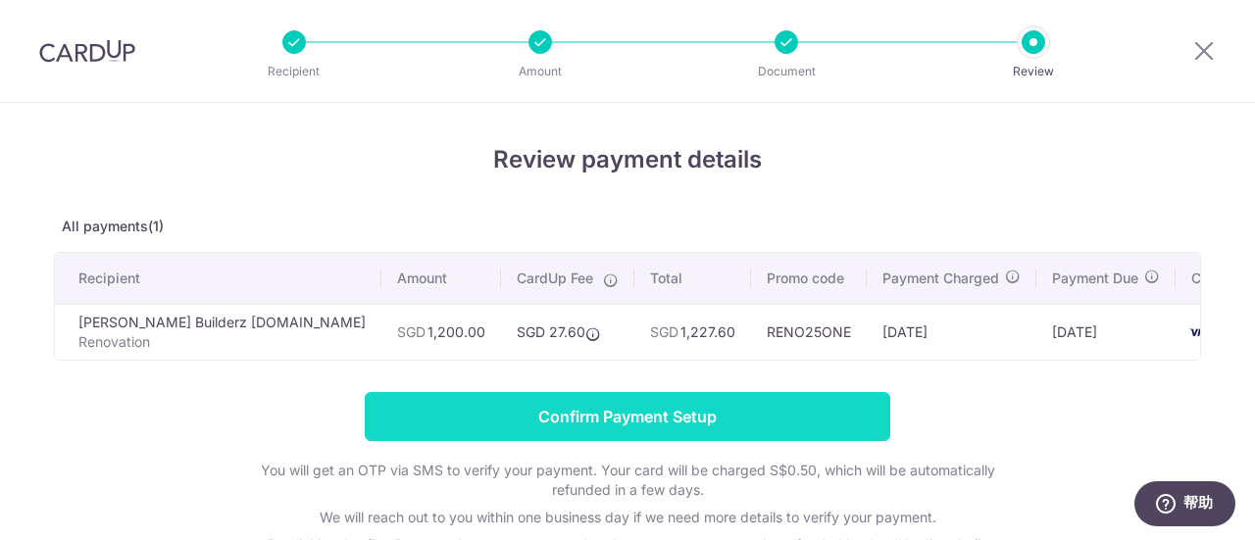
click at [727, 409] on input "Confirm Payment Setup" at bounding box center [628, 416] width 526 height 49
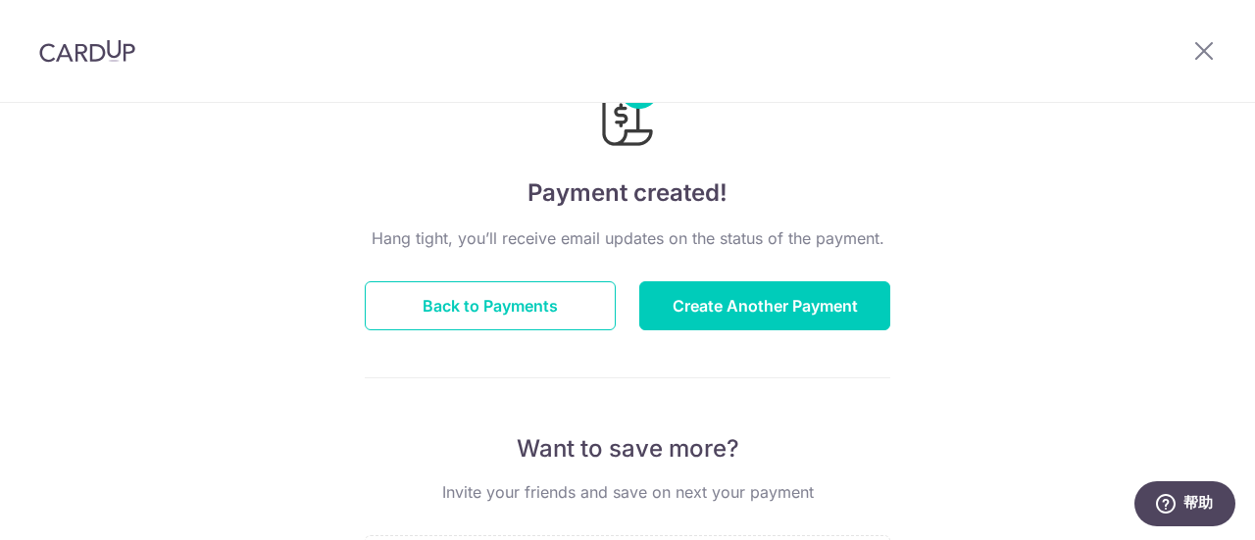
scroll to position [98, 0]
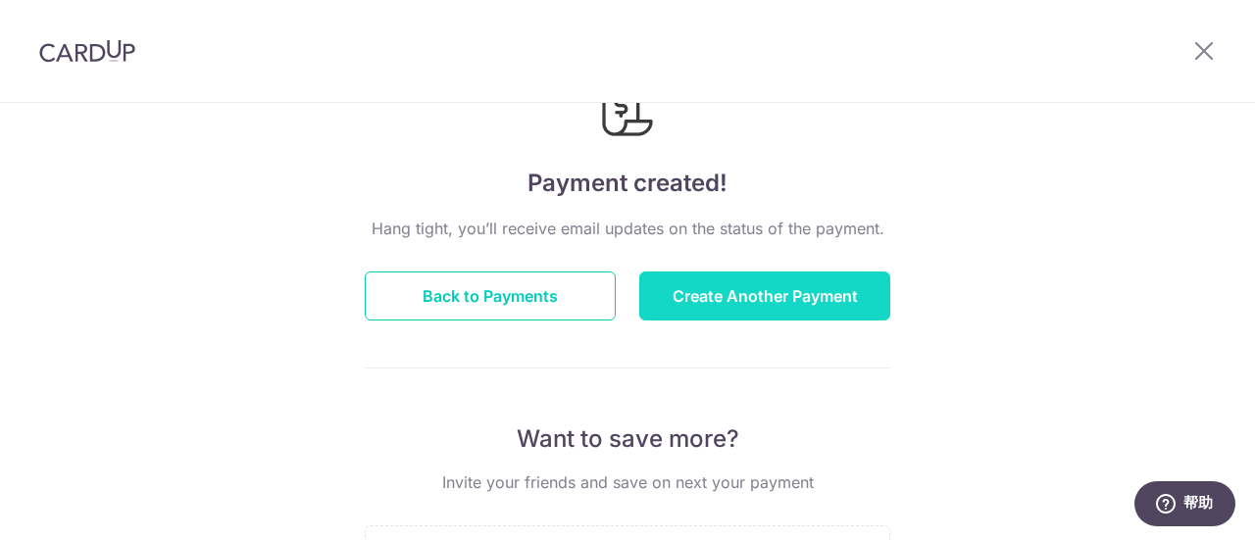
click at [749, 293] on button "Create Another Payment" at bounding box center [764, 296] width 251 height 49
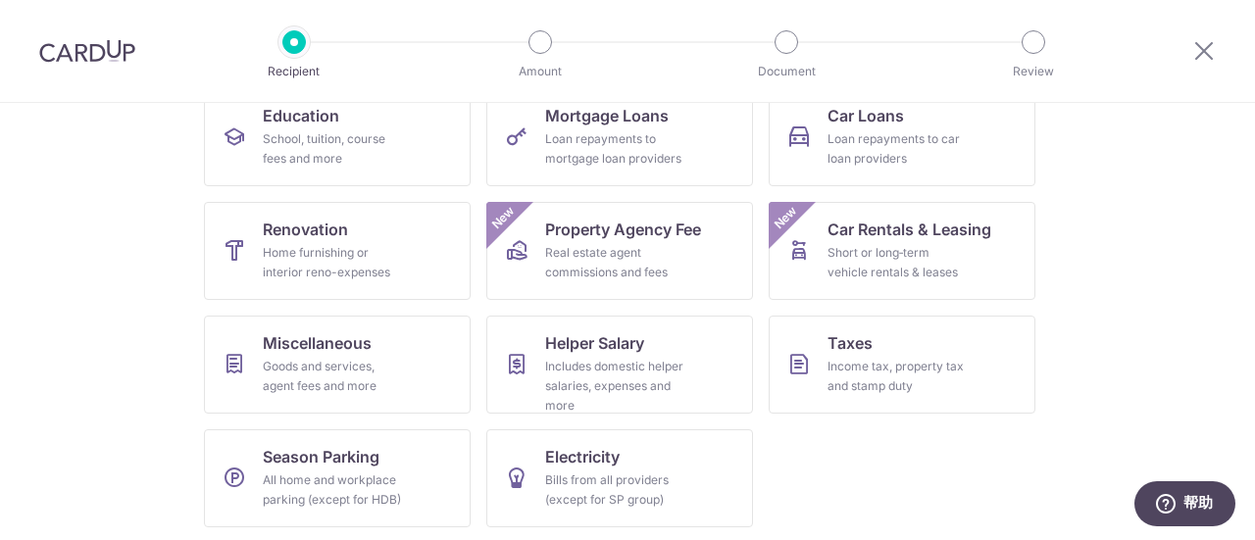
scroll to position [335, 0]
